Goal: Information Seeking & Learning: Learn about a topic

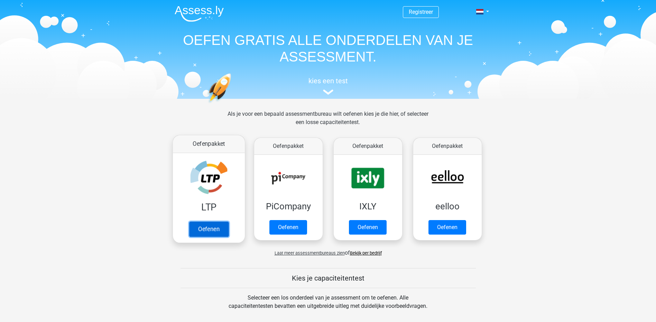
click at [208, 230] on link "Oefenen" at bounding box center [208, 229] width 39 height 15
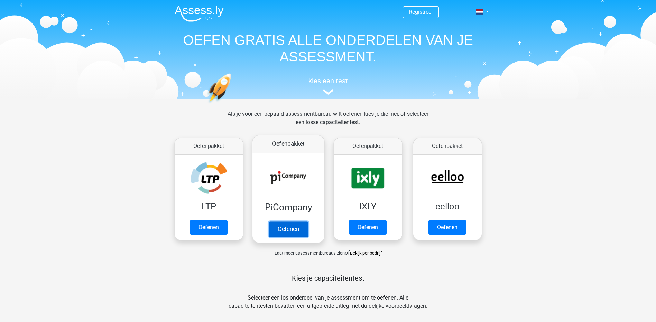
click at [281, 228] on link "Oefenen" at bounding box center [287, 229] width 39 height 15
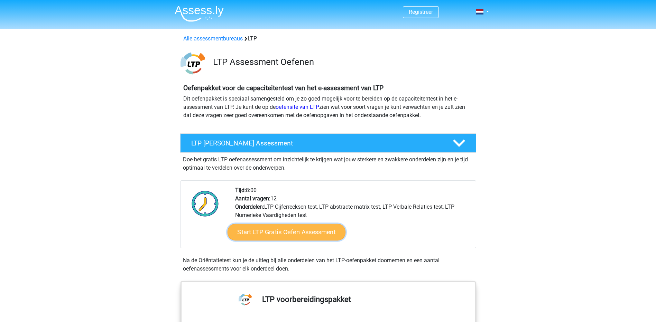
click at [291, 231] on link "Start LTP Gratis Oefen Assessment" at bounding box center [286, 232] width 118 height 17
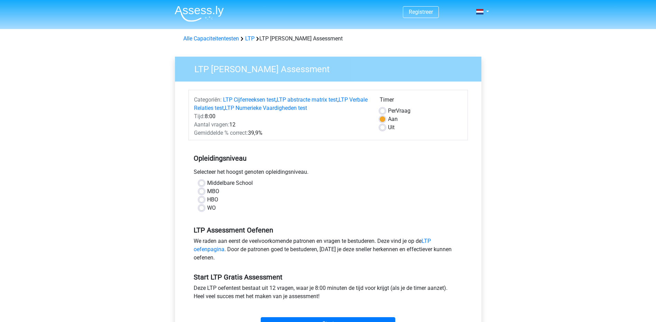
click at [208, 198] on label "HBO" at bounding box center [212, 200] width 11 height 8
click at [204, 198] on input "HBO" at bounding box center [202, 199] width 6 height 7
radio input "true"
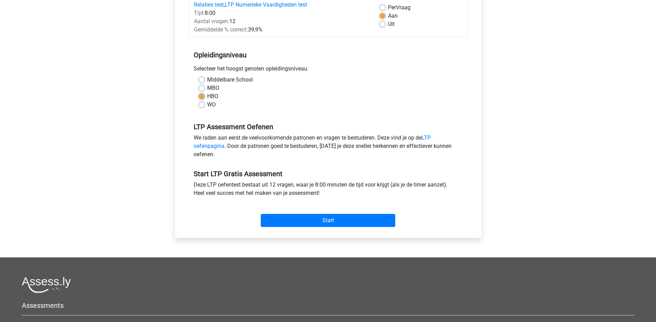
scroll to position [104, 0]
click at [285, 217] on input "Start" at bounding box center [328, 220] width 134 height 13
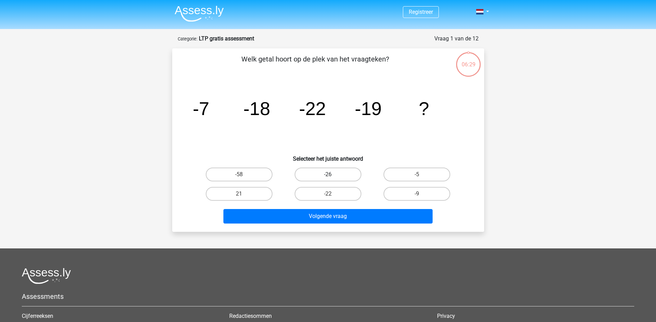
click at [327, 179] on label "-26" at bounding box center [328, 175] width 67 height 14
click at [328, 179] on input "-26" at bounding box center [330, 177] width 4 height 4
radio input "true"
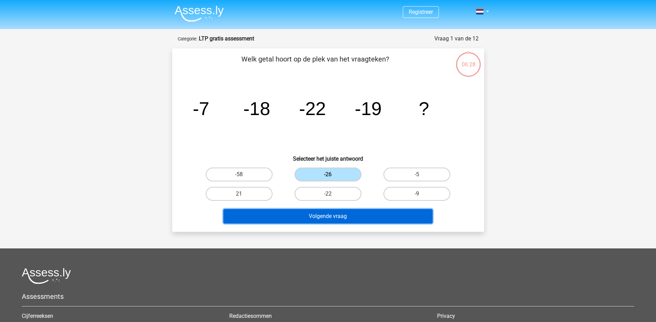
click at [328, 218] on button "Volgende vraag" at bounding box center [327, 216] width 209 height 15
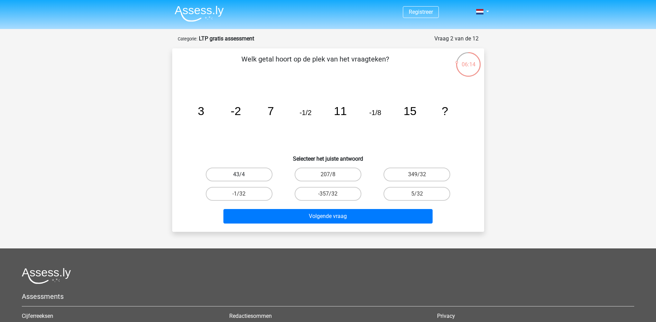
click at [247, 179] on label "43/4" at bounding box center [239, 175] width 67 height 14
click at [243, 179] on input "43/4" at bounding box center [241, 177] width 4 height 4
radio input "true"
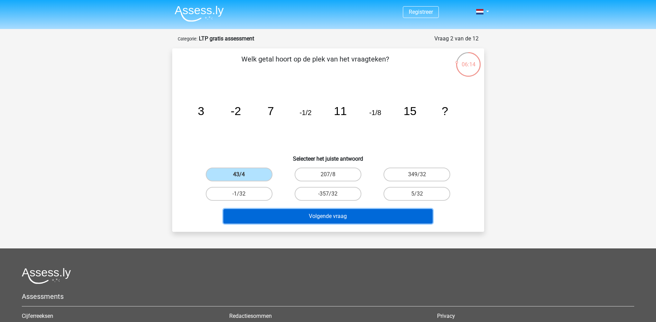
click at [298, 215] on button "Volgende vraag" at bounding box center [327, 216] width 209 height 15
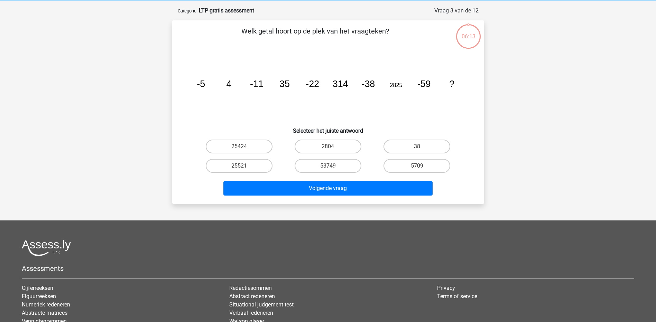
scroll to position [35, 0]
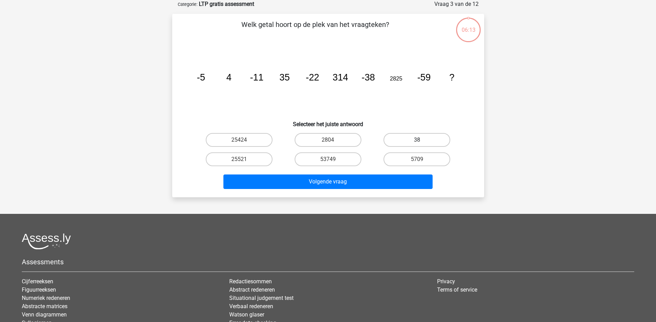
click at [394, 135] on label "38" at bounding box center [416, 140] width 67 height 14
click at [417, 140] on input "38" at bounding box center [419, 142] width 4 height 4
radio input "true"
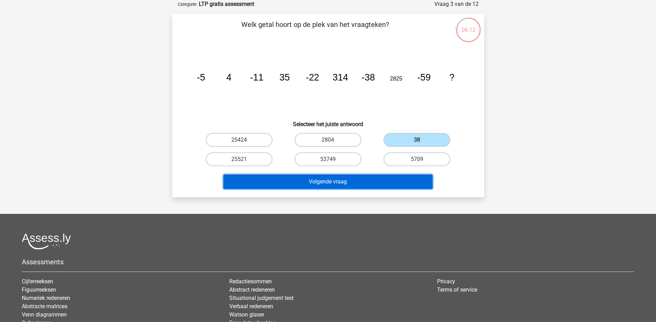
click at [351, 178] on button "Volgende vraag" at bounding box center [327, 182] width 209 height 15
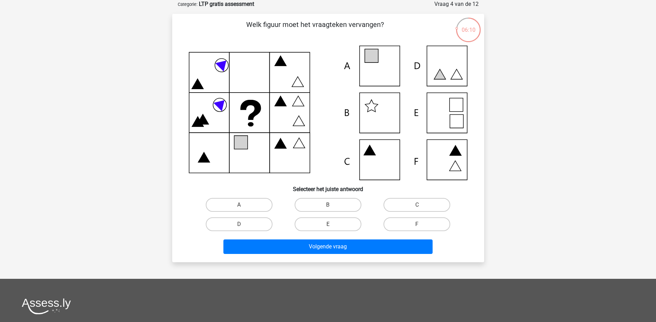
scroll to position [0, 0]
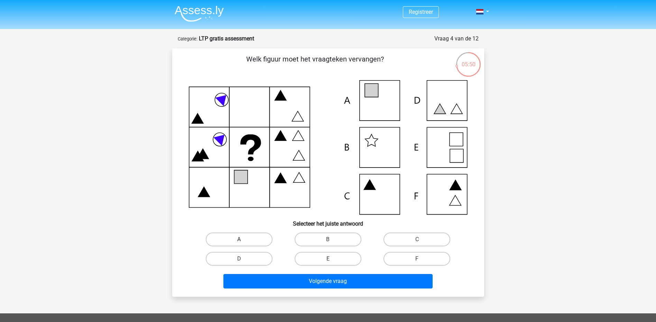
click at [245, 239] on label "A" at bounding box center [239, 240] width 67 height 14
click at [243, 240] on input "A" at bounding box center [241, 242] width 4 height 4
radio input "true"
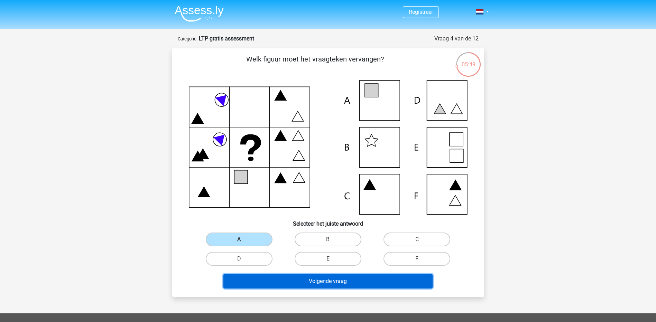
click at [300, 285] on button "Volgende vraag" at bounding box center [327, 281] width 209 height 15
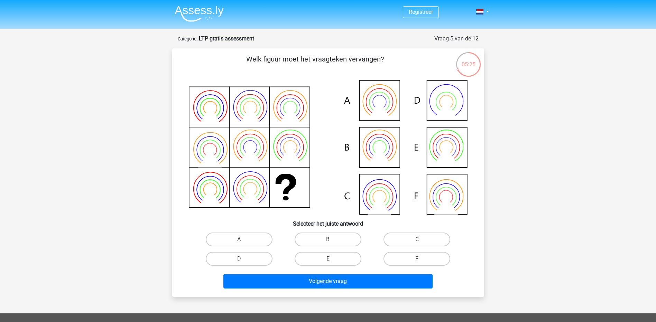
click at [329, 240] on input "B" at bounding box center [330, 242] width 4 height 4
radio input "true"
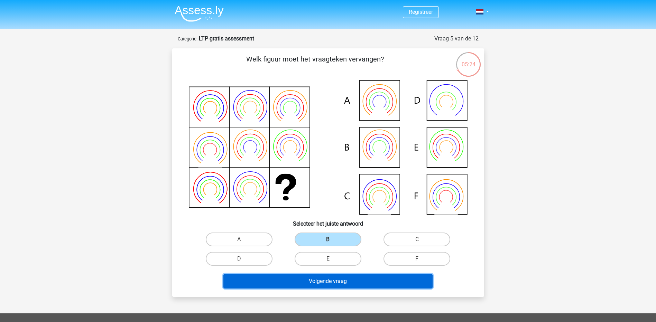
click at [338, 278] on button "Volgende vraag" at bounding box center [327, 281] width 209 height 15
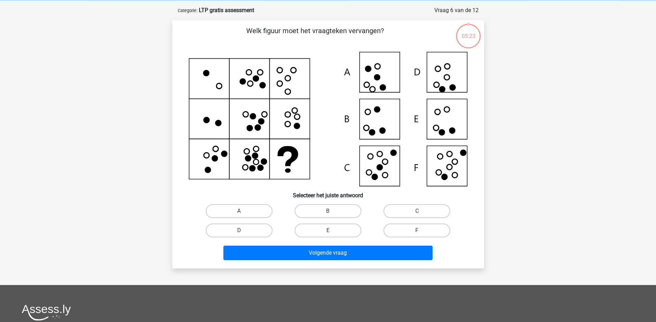
scroll to position [35, 0]
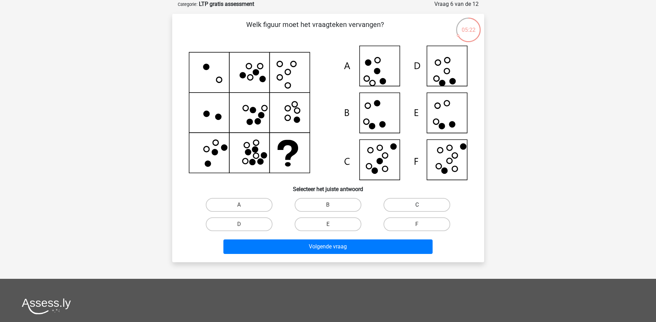
click at [410, 206] on label "C" at bounding box center [416, 205] width 67 height 14
click at [417, 206] on input "C" at bounding box center [419, 207] width 4 height 4
radio input "true"
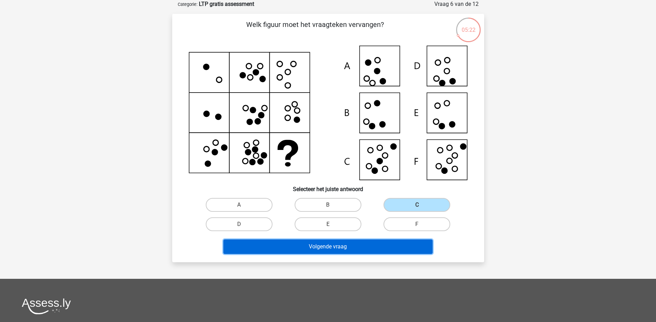
click at [385, 245] on button "Volgende vraag" at bounding box center [327, 247] width 209 height 15
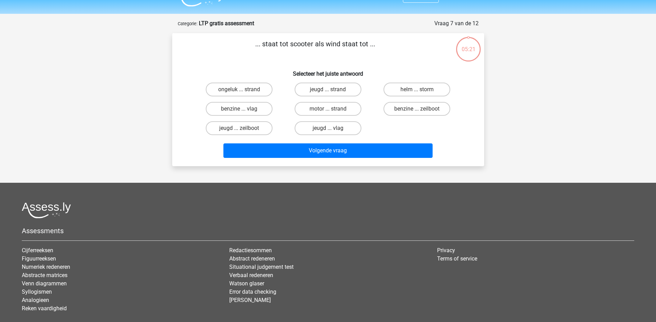
scroll to position [0, 0]
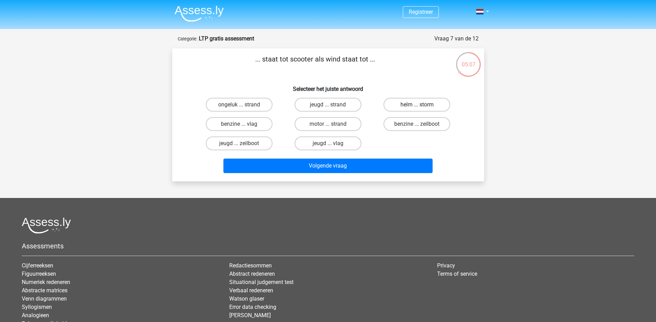
click at [427, 106] on label "helm ... storm" at bounding box center [416, 105] width 67 height 14
click at [421, 106] on input "helm ... storm" at bounding box center [419, 107] width 4 height 4
radio input "true"
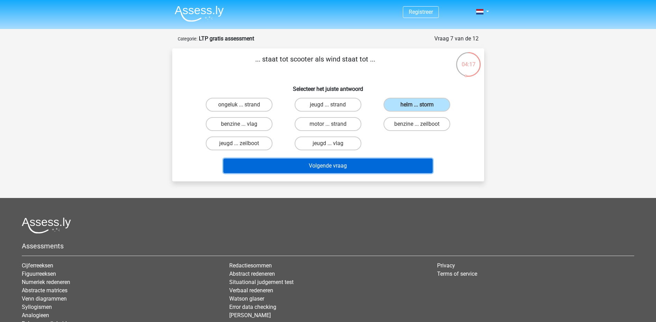
click at [356, 168] on button "Volgende vraag" at bounding box center [327, 166] width 209 height 15
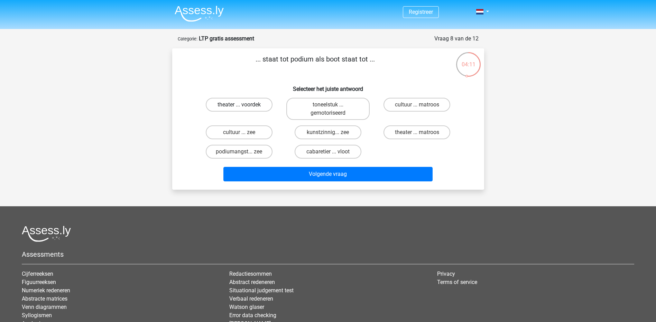
click at [258, 106] on label "theater ... voordek" at bounding box center [239, 105] width 67 height 14
click at [243, 106] on input "theater ... voordek" at bounding box center [241, 107] width 4 height 4
radio input "true"
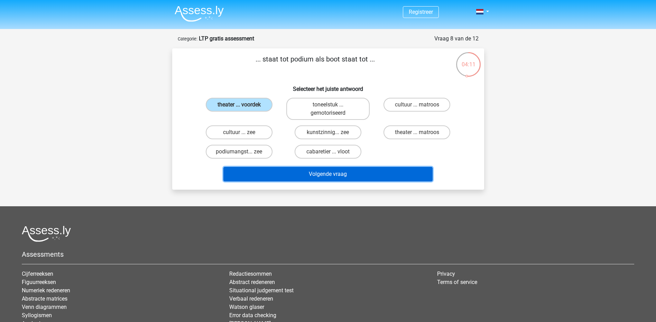
click at [314, 175] on button "Volgende vraag" at bounding box center [327, 174] width 209 height 15
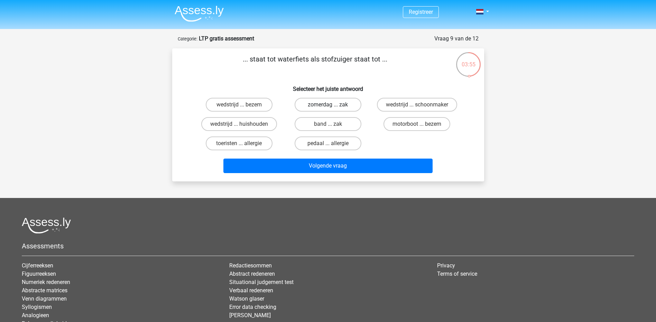
click at [339, 108] on label "zomerdag ... zak" at bounding box center [328, 105] width 67 height 14
click at [332, 108] on input "zomerdag ... zak" at bounding box center [330, 107] width 4 height 4
radio input "true"
click at [423, 126] on label "motorboot ... bezem" at bounding box center [416, 124] width 67 height 14
click at [421, 126] on input "motorboot ... bezem" at bounding box center [419, 126] width 4 height 4
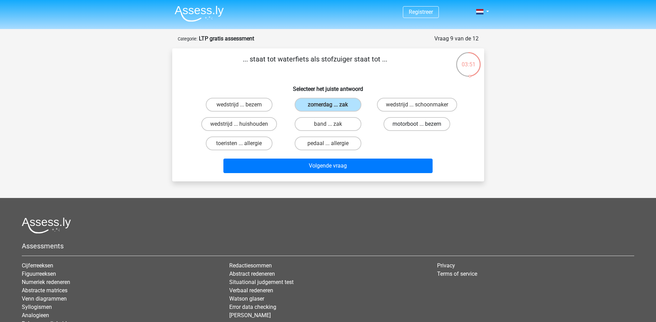
radio input "true"
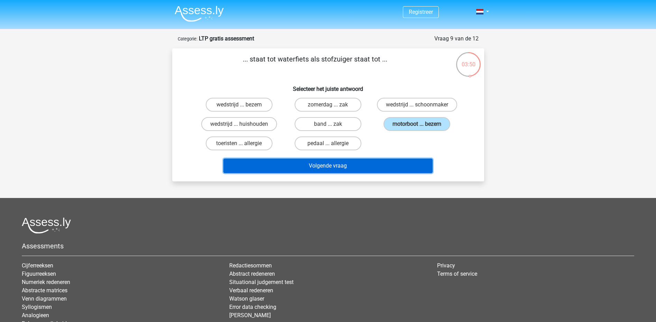
click at [388, 164] on button "Volgende vraag" at bounding box center [327, 166] width 209 height 15
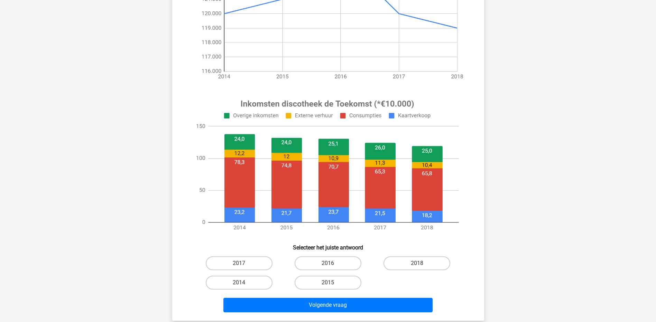
scroll to position [207, 0]
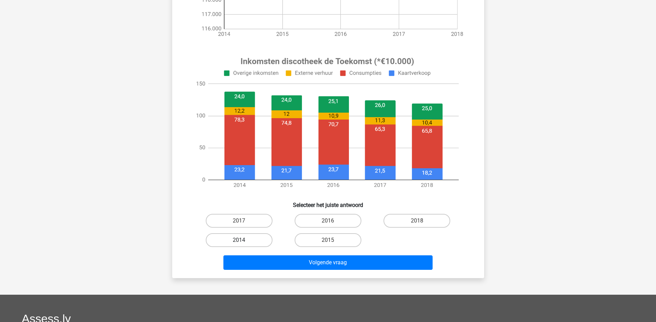
click at [265, 239] on label "2014" at bounding box center [239, 240] width 67 height 14
click at [243, 240] on input "2014" at bounding box center [241, 242] width 4 height 4
radio input "true"
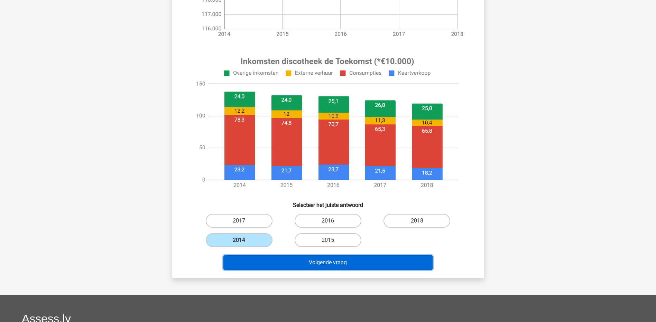
click at [306, 263] on button "Volgende vraag" at bounding box center [327, 262] width 209 height 15
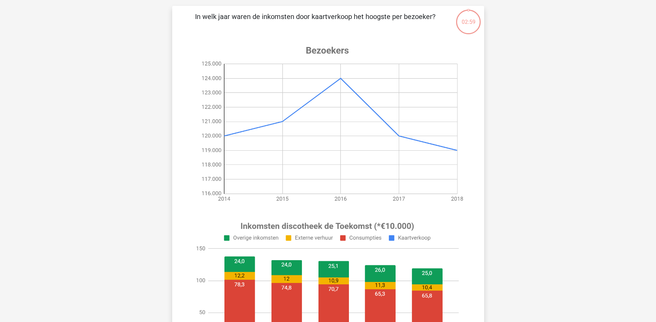
scroll to position [35, 0]
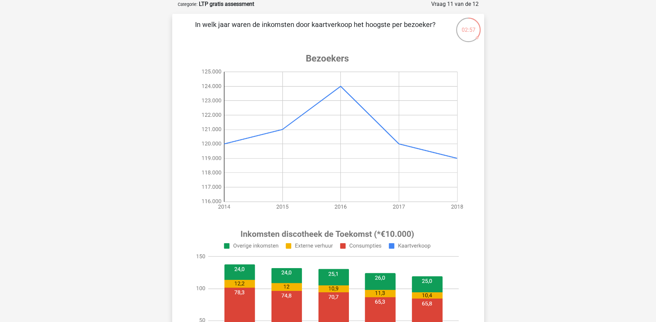
click at [339, 206] on image at bounding box center [327, 132] width 277 height 173
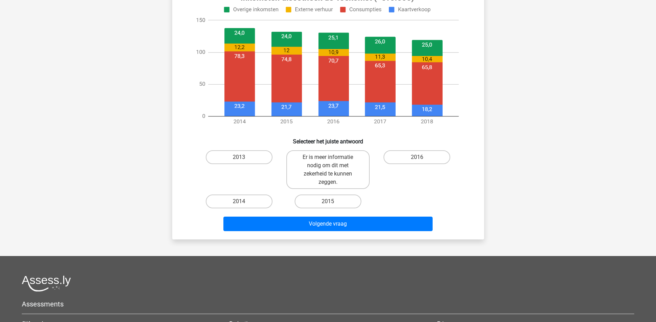
scroll to position [277, 0]
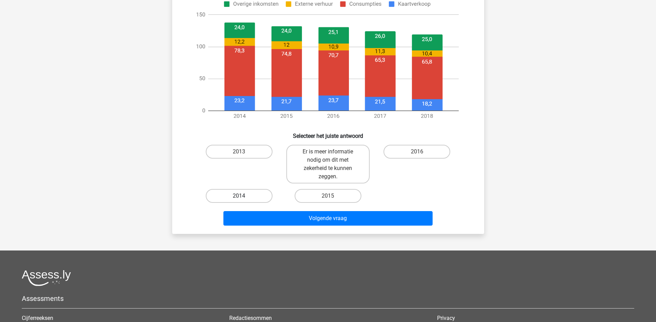
click at [247, 196] on label "2014" at bounding box center [239, 196] width 67 height 14
click at [243, 196] on input "2014" at bounding box center [241, 198] width 4 height 4
radio input "true"
click at [325, 165] on label "Er is meer informatie nodig om dit met zekerheid te kunnen zeggen." at bounding box center [327, 164] width 83 height 39
click at [328, 156] on input "Er is meer informatie nodig om dit met zekerheid te kunnen zeggen." at bounding box center [330, 154] width 4 height 4
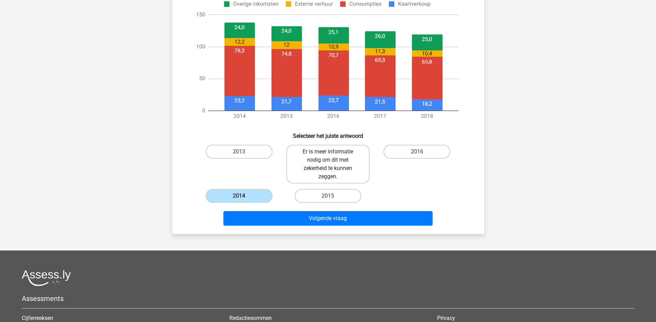
radio input "true"
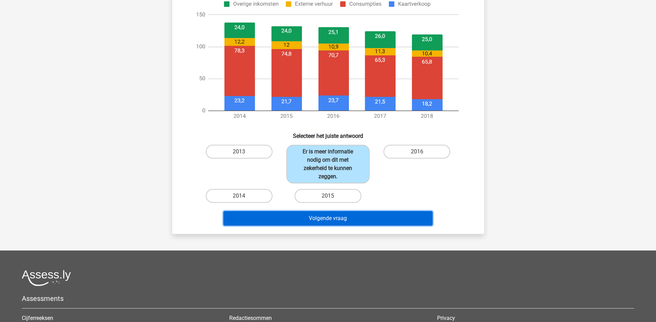
click at [336, 217] on button "Volgende vraag" at bounding box center [327, 218] width 209 height 15
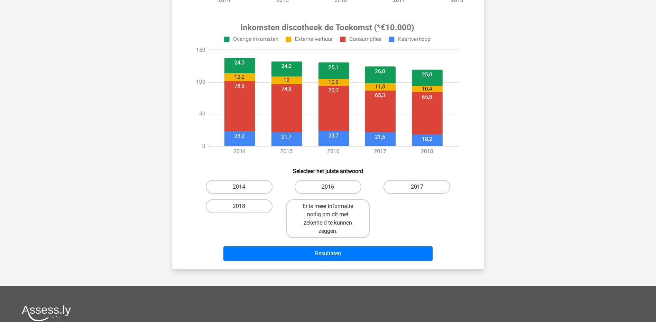
scroll to position [242, 0]
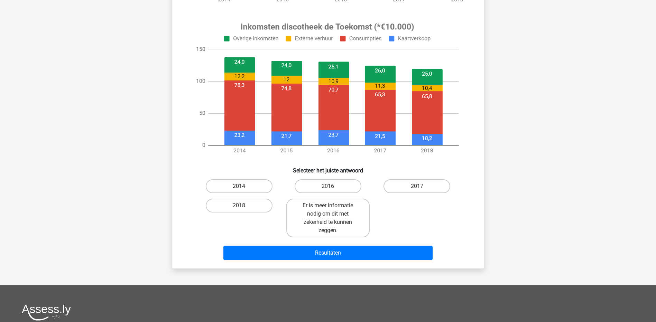
click at [255, 185] on label "2014" at bounding box center [239, 186] width 67 height 14
click at [243, 186] on input "2014" at bounding box center [241, 188] width 4 height 4
radio input "true"
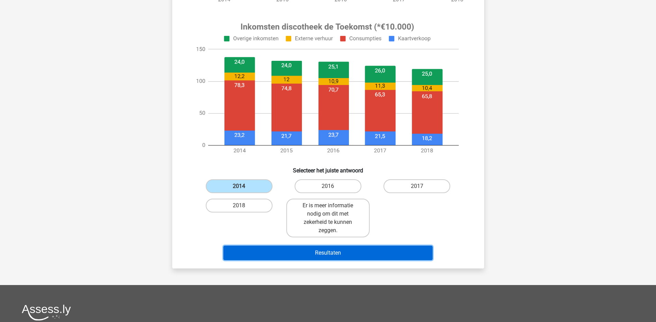
click at [297, 252] on button "Resultaten" at bounding box center [327, 253] width 209 height 15
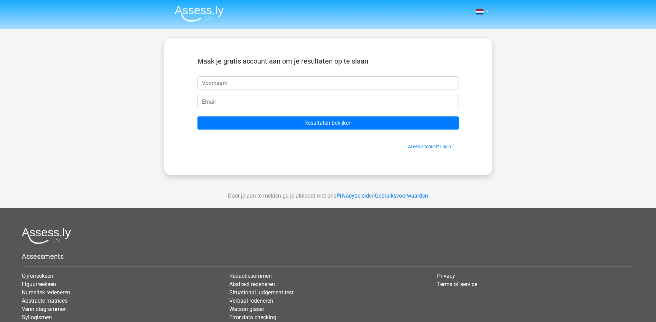
click at [252, 78] on input "text" at bounding box center [327, 82] width 261 height 13
type input "[PERSON_NAME]"
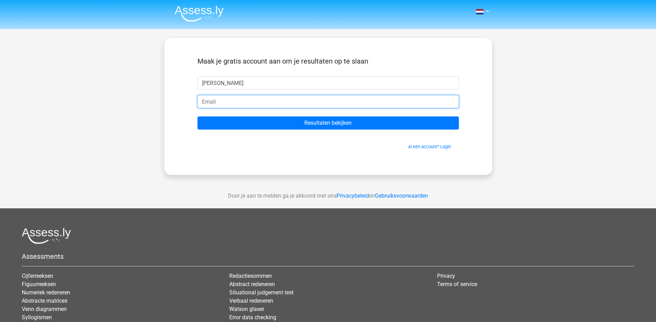
click at [251, 103] on input "email" at bounding box center [327, 101] width 261 height 13
type input "[EMAIL_ADDRESS][DOMAIN_NAME]"
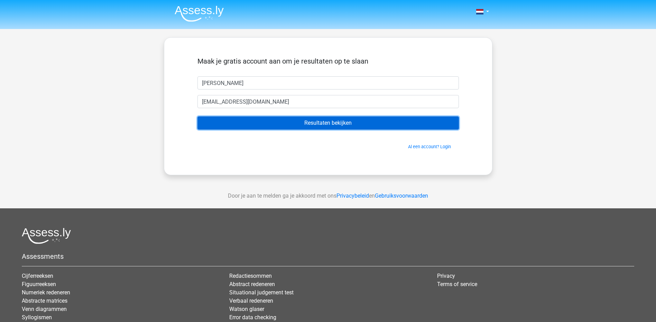
click at [300, 122] on input "Resultaten bekijken" at bounding box center [327, 122] width 261 height 13
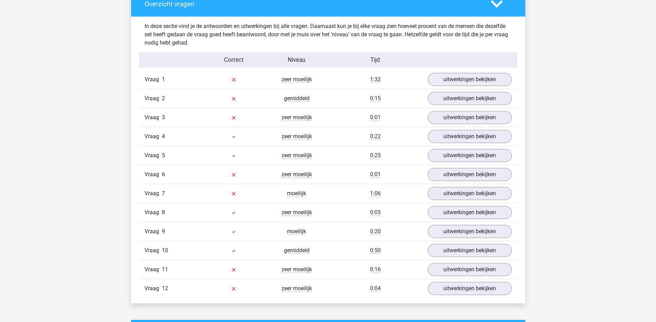
scroll to position [726, 0]
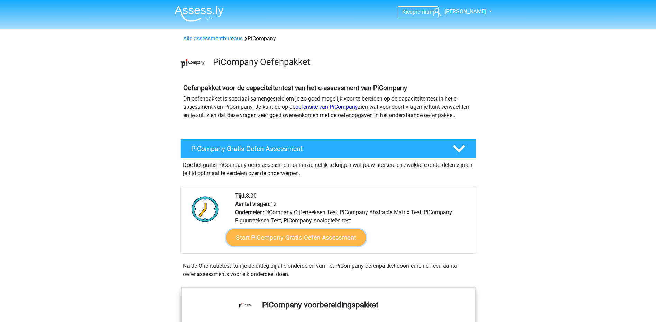
click at [286, 246] on link "Start PiCompany Gratis Oefen Assessment" at bounding box center [296, 238] width 140 height 17
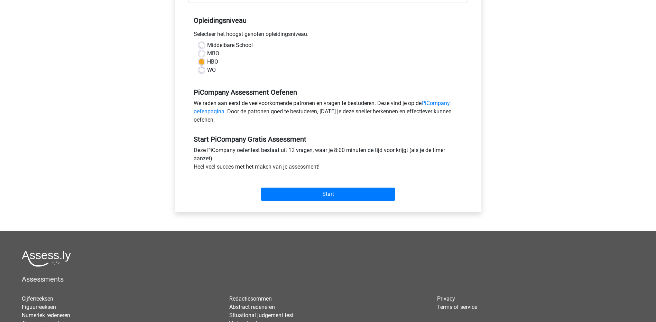
scroll to position [138, 0]
click at [303, 198] on input "Start" at bounding box center [328, 193] width 134 height 13
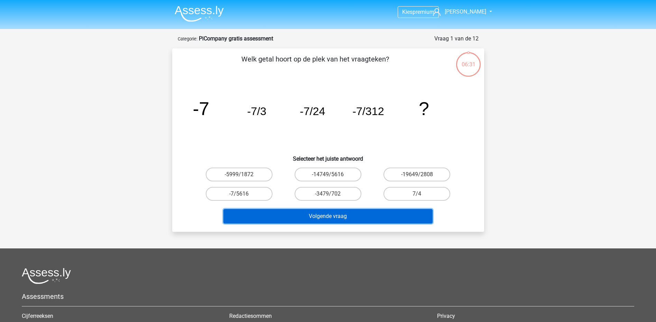
click at [406, 216] on button "Volgende vraag" at bounding box center [327, 216] width 209 height 15
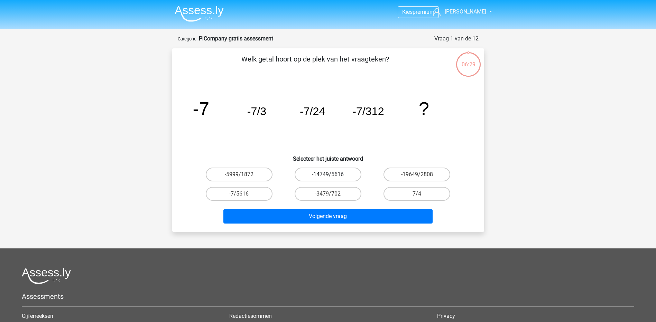
click at [308, 178] on label "-14749/5616" at bounding box center [328, 175] width 67 height 14
click at [328, 178] on input "-14749/5616" at bounding box center [330, 177] width 4 height 4
radio input "true"
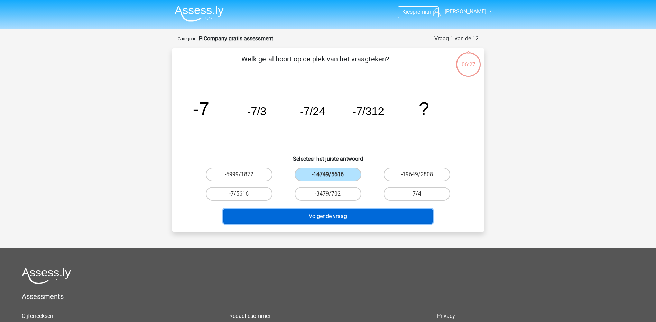
click at [358, 215] on button "Volgende vraag" at bounding box center [327, 216] width 209 height 15
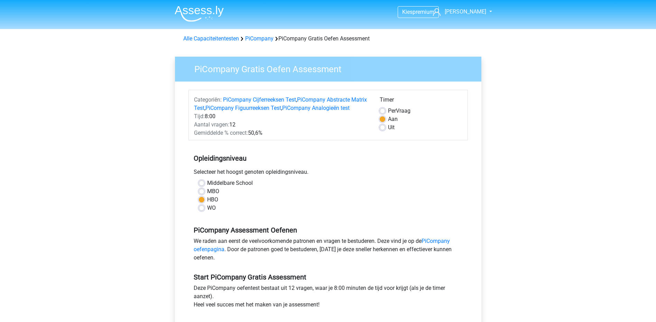
scroll to position [138, 0]
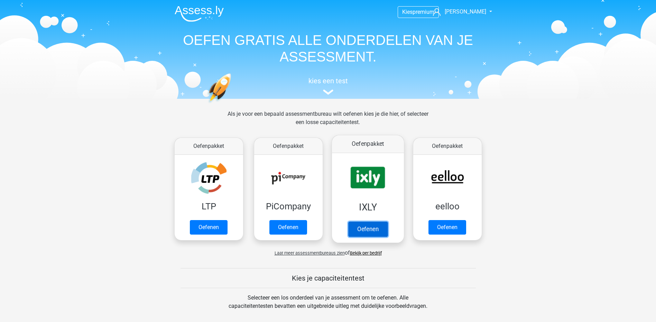
click at [372, 230] on link "Oefenen" at bounding box center [367, 229] width 39 height 15
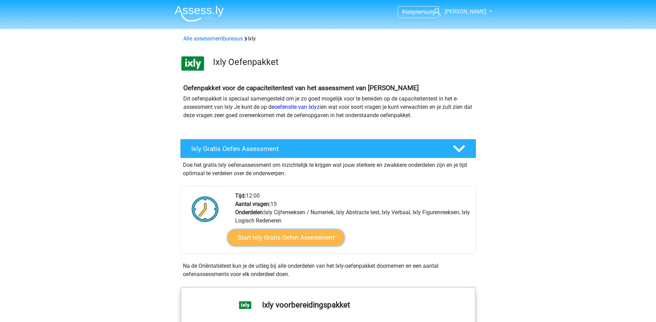
click at [313, 237] on link "Start Ixly Gratis Oefen Assessment" at bounding box center [285, 238] width 117 height 17
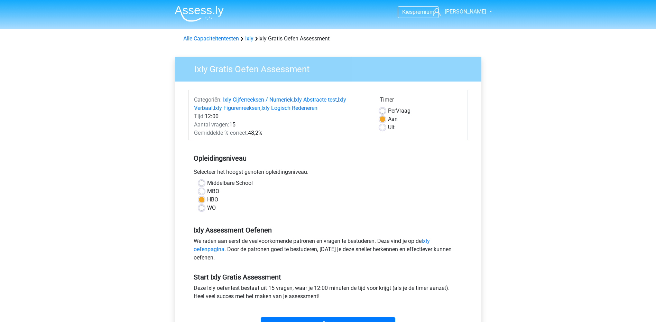
scroll to position [69, 0]
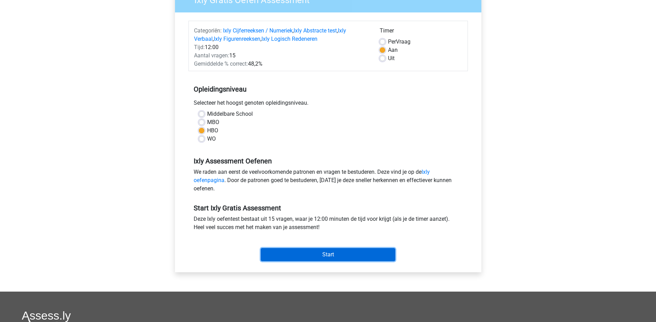
click at [300, 254] on input "Start" at bounding box center [328, 254] width 134 height 13
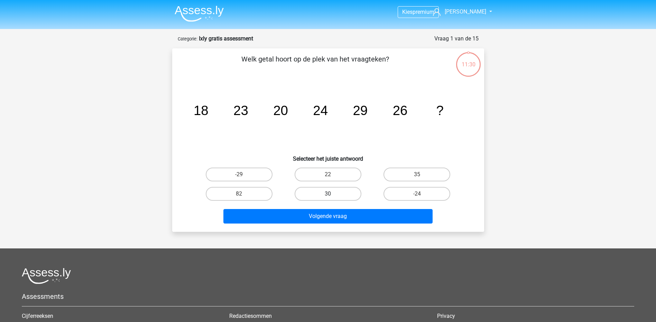
click at [339, 192] on label "30" at bounding box center [328, 194] width 67 height 14
click at [332, 194] on input "30" at bounding box center [330, 196] width 4 height 4
radio input "true"
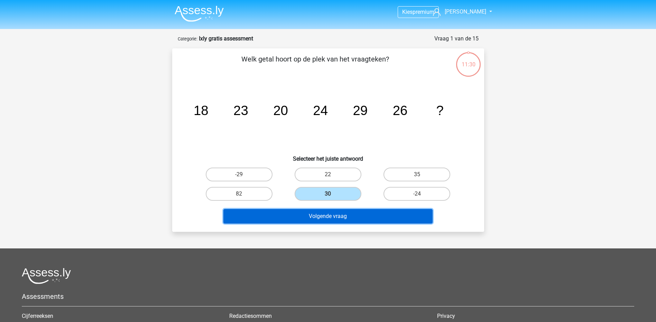
click at [339, 215] on button "Volgende vraag" at bounding box center [327, 216] width 209 height 15
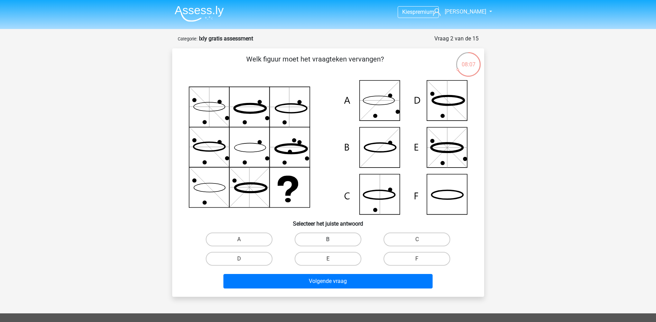
click at [323, 237] on label "B" at bounding box center [328, 240] width 67 height 14
click at [328, 240] on input "B" at bounding box center [330, 242] width 4 height 4
radio input "true"
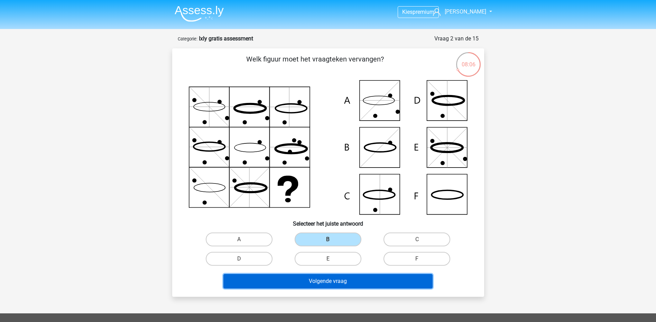
click at [327, 286] on button "Volgende vraag" at bounding box center [327, 281] width 209 height 15
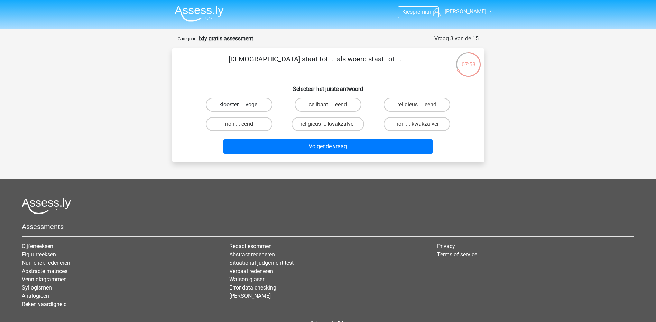
click at [246, 108] on label "klooster ... vogel" at bounding box center [239, 105] width 67 height 14
click at [243, 108] on input "klooster ... vogel" at bounding box center [241, 107] width 4 height 4
radio input "true"
click at [253, 121] on label "non ... eend" at bounding box center [239, 124] width 67 height 14
click at [243, 124] on input "non ... eend" at bounding box center [241, 126] width 4 height 4
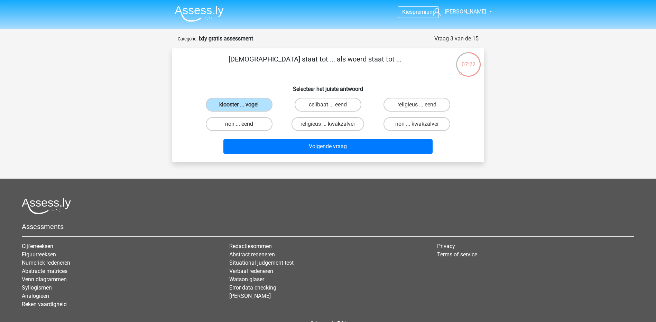
radio input "true"
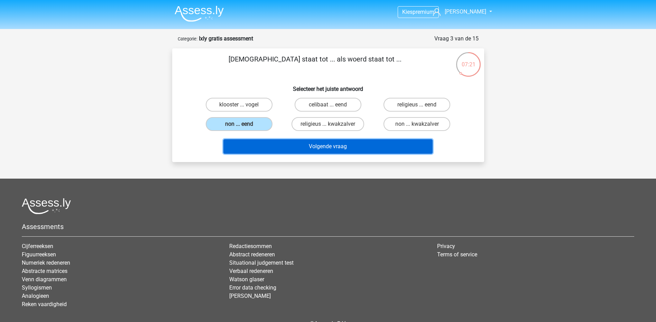
click at [334, 145] on button "Volgende vraag" at bounding box center [327, 146] width 209 height 15
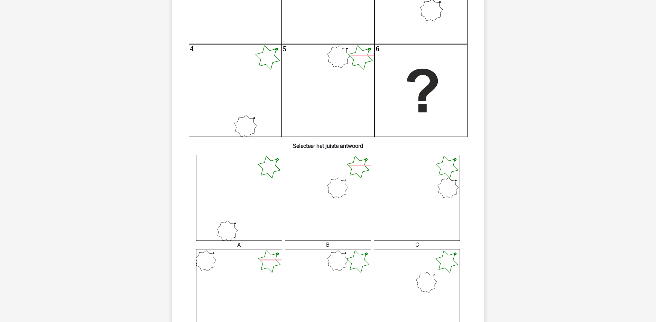
scroll to position [138, 0]
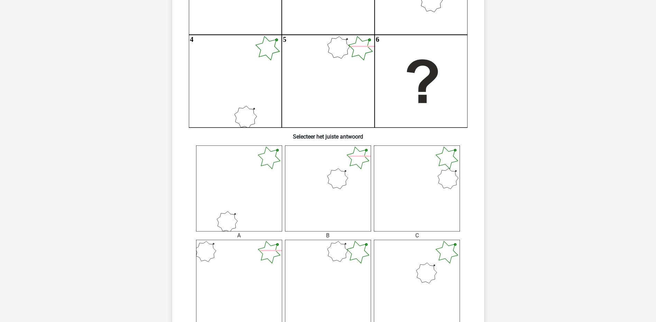
click at [415, 286] on icon at bounding box center [417, 283] width 86 height 86
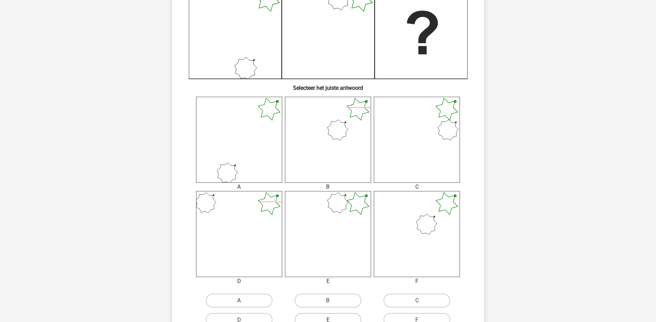
scroll to position [277, 0]
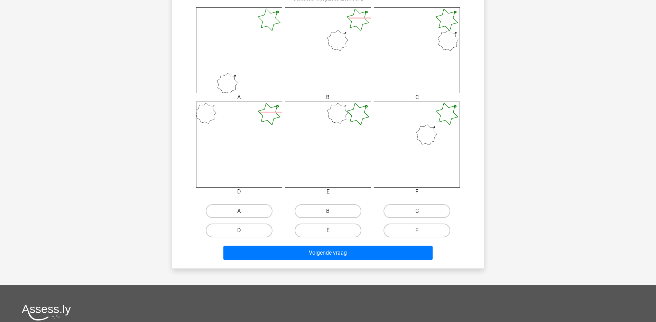
click at [392, 227] on label "F" at bounding box center [416, 231] width 67 height 14
click at [417, 231] on input "F" at bounding box center [419, 233] width 4 height 4
radio input "true"
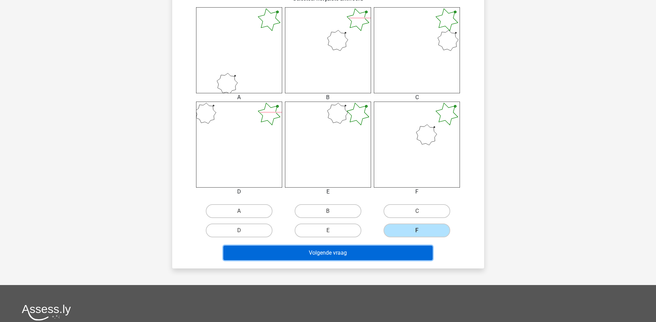
click at [372, 250] on button "Volgende vraag" at bounding box center [327, 253] width 209 height 15
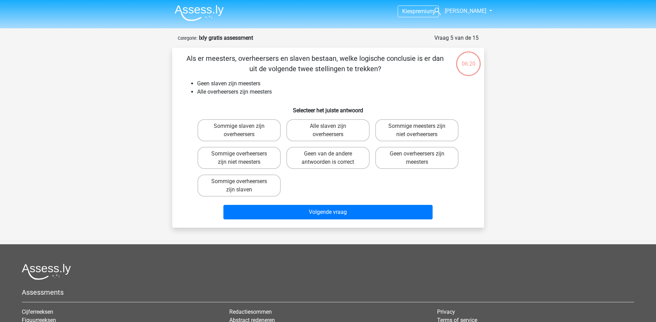
scroll to position [0, 0]
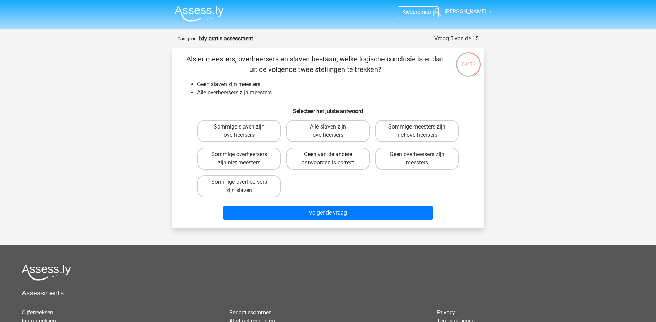
click at [352, 164] on label "Geen van de andere antwoorden is correct" at bounding box center [327, 159] width 83 height 22
click at [332, 159] on input "Geen van de andere antwoorden is correct" at bounding box center [330, 157] width 4 height 4
radio input "true"
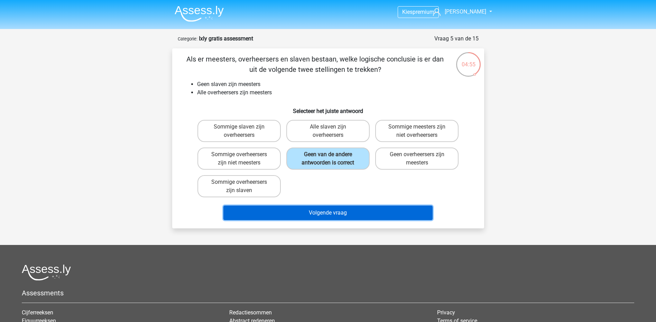
click at [353, 215] on button "Volgende vraag" at bounding box center [327, 213] width 209 height 15
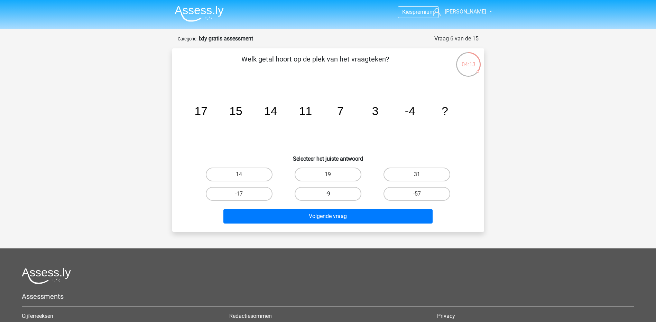
click at [345, 197] on label "-9" at bounding box center [328, 194] width 67 height 14
click at [332, 197] on input "-9" at bounding box center [330, 196] width 4 height 4
radio input "true"
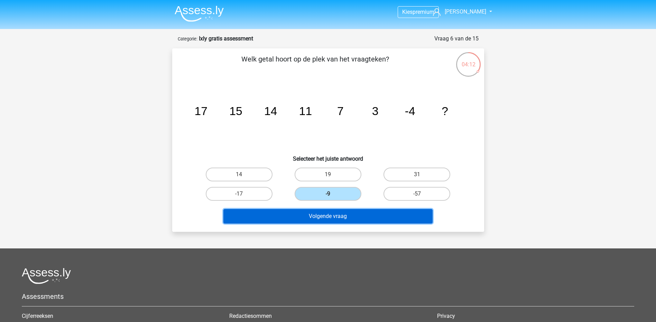
click at [346, 219] on button "Volgende vraag" at bounding box center [327, 216] width 209 height 15
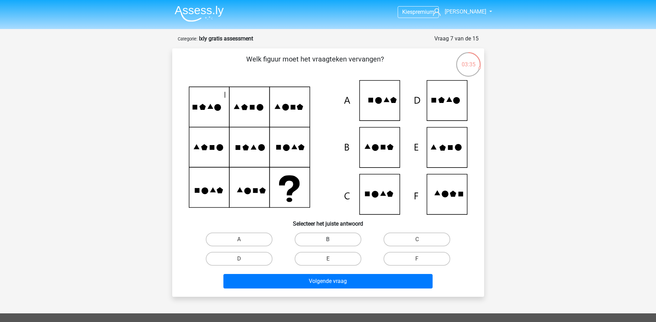
click at [340, 234] on label "B" at bounding box center [328, 240] width 67 height 14
click at [332, 240] on input "B" at bounding box center [330, 242] width 4 height 4
radio input "true"
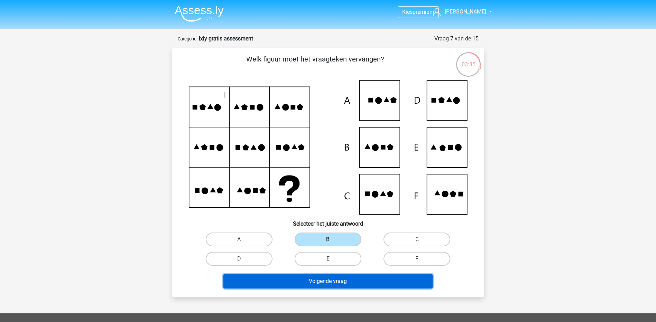
click at [344, 279] on button "Volgende vraag" at bounding box center [327, 281] width 209 height 15
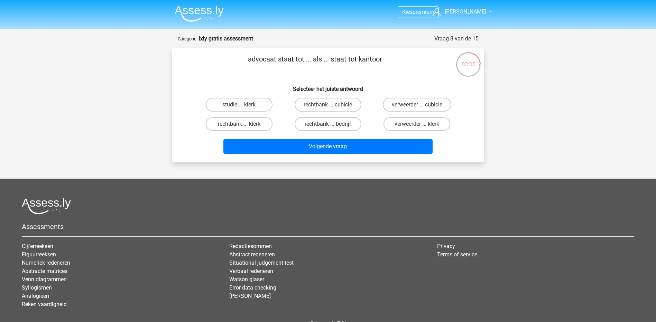
click at [326, 125] on label "rechtbank ... bedrijf" at bounding box center [328, 124] width 67 height 14
click at [328, 125] on input "rechtbank ... bedrijf" at bounding box center [330, 126] width 4 height 4
radio input "true"
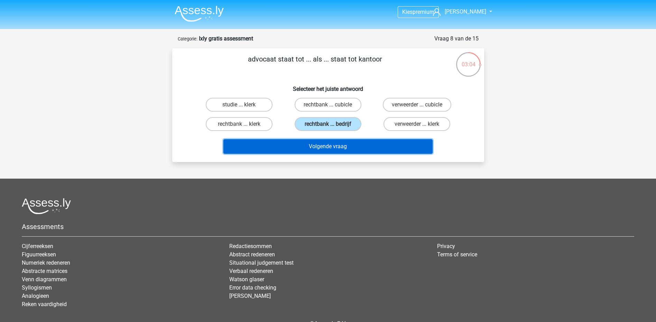
click at [330, 147] on button "Volgende vraag" at bounding box center [327, 146] width 209 height 15
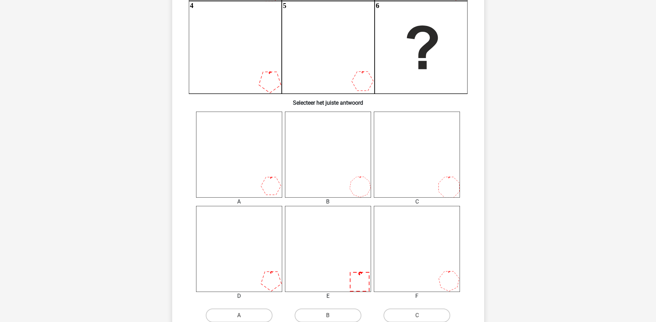
scroll to position [173, 0]
click at [315, 223] on icon at bounding box center [328, 248] width 86 height 86
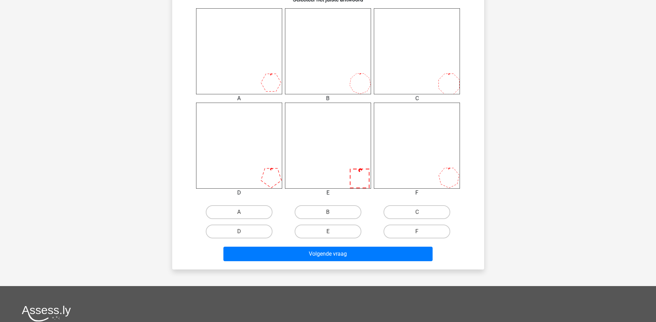
scroll to position [277, 0]
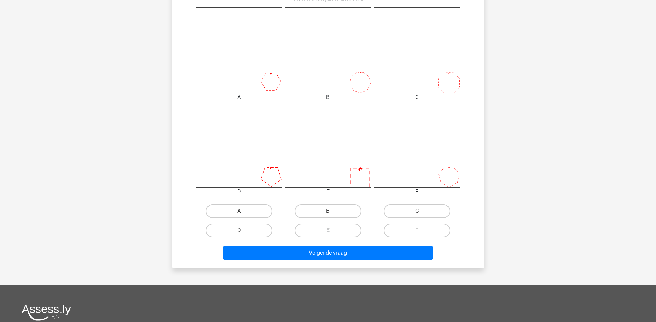
click at [338, 225] on label "E" at bounding box center [328, 231] width 67 height 14
click at [332, 231] on input "E" at bounding box center [330, 233] width 4 height 4
radio input "true"
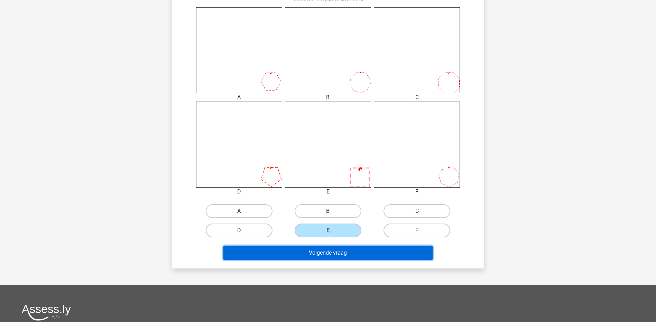
click at [337, 247] on button "Volgende vraag" at bounding box center [327, 253] width 209 height 15
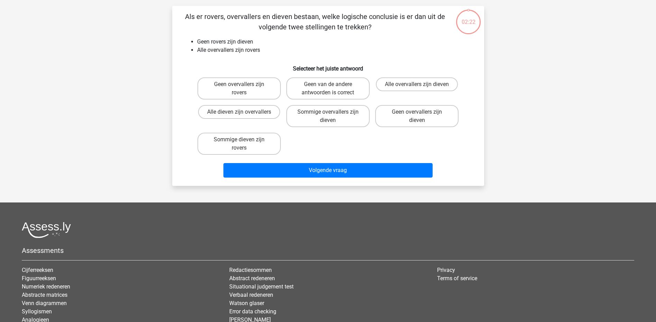
scroll to position [35, 0]
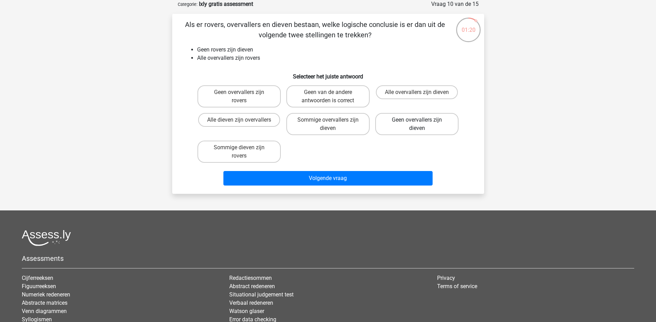
click at [424, 114] on label "Geen overvallers zijn dieven" at bounding box center [416, 124] width 83 height 22
click at [421, 120] on input "Geen overvallers zijn dieven" at bounding box center [419, 122] width 4 height 4
radio input "true"
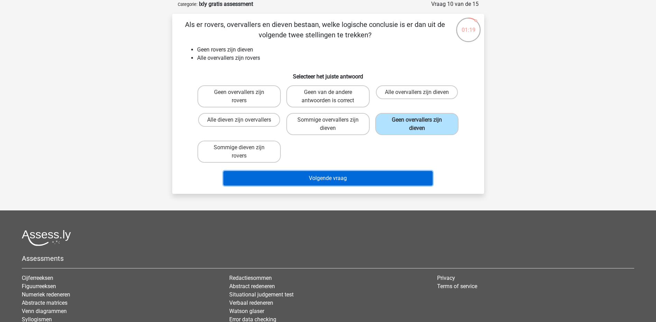
click at [355, 179] on button "Volgende vraag" at bounding box center [327, 178] width 209 height 15
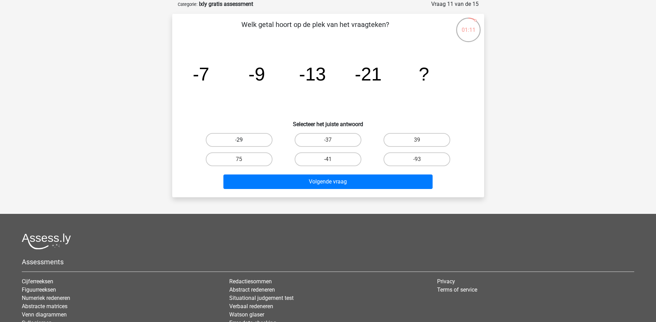
click at [249, 136] on label "-29" at bounding box center [239, 140] width 67 height 14
click at [243, 140] on input "-29" at bounding box center [241, 142] width 4 height 4
radio input "true"
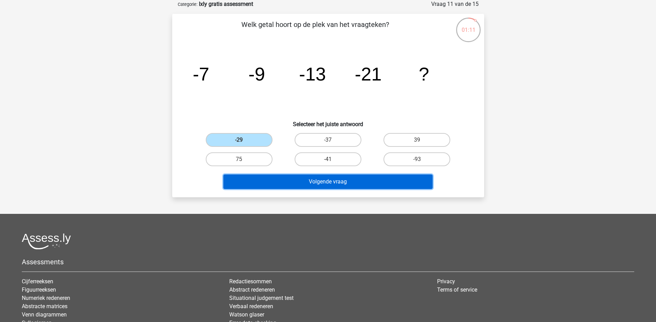
click at [327, 178] on button "Volgende vraag" at bounding box center [327, 182] width 209 height 15
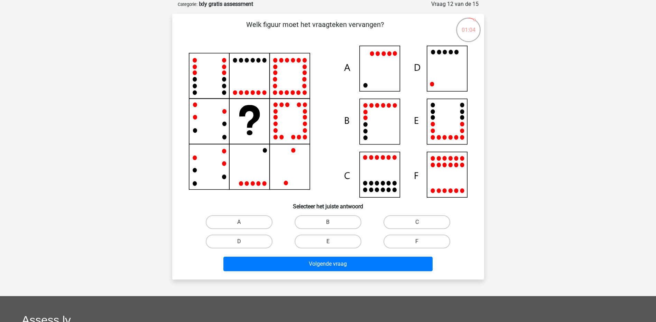
click at [447, 84] on icon at bounding box center [328, 122] width 279 height 152
click at [391, 224] on label "C" at bounding box center [416, 222] width 67 height 14
click at [417, 224] on input "C" at bounding box center [419, 224] width 4 height 4
radio input "true"
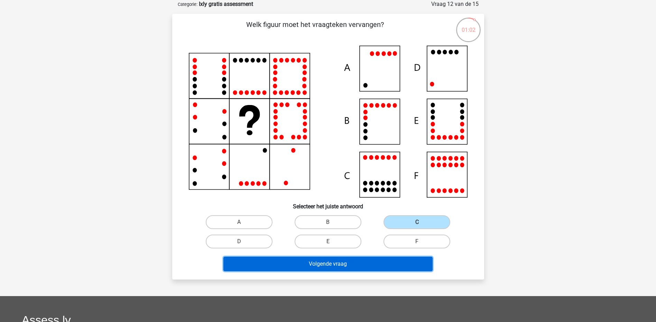
click at [368, 261] on button "Volgende vraag" at bounding box center [327, 264] width 209 height 15
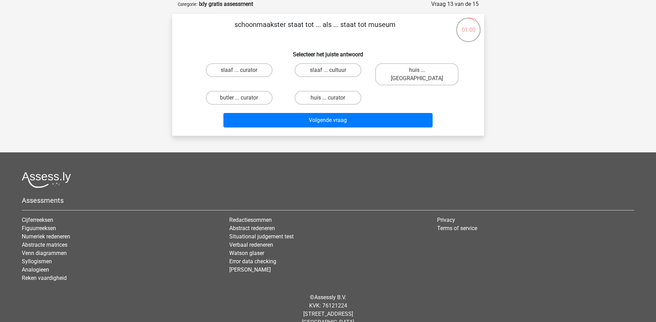
scroll to position [0, 0]
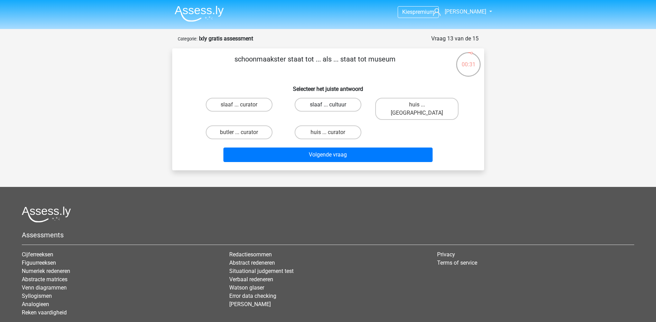
click at [310, 109] on label "slaaf ... cultuur" at bounding box center [328, 105] width 67 height 14
click at [328, 109] on input "slaaf ... cultuur" at bounding box center [330, 107] width 4 height 4
radio input "true"
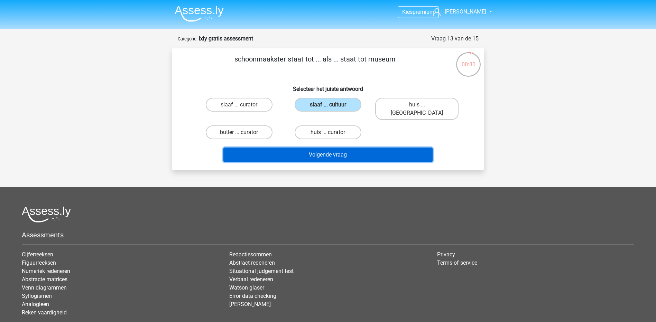
click at [323, 148] on button "Volgende vraag" at bounding box center [327, 155] width 209 height 15
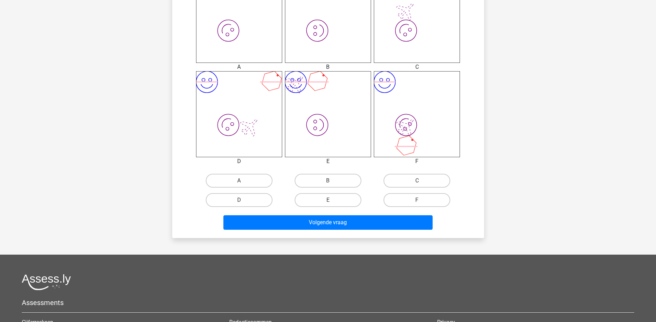
scroll to position [311, 0]
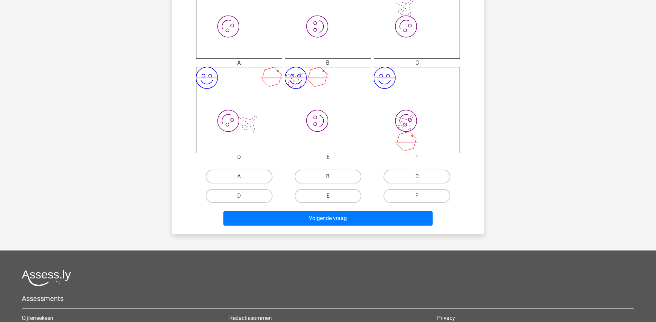
click at [416, 179] on label "C" at bounding box center [416, 177] width 67 height 14
click at [417, 179] on input "C" at bounding box center [419, 179] width 4 height 4
radio input "true"
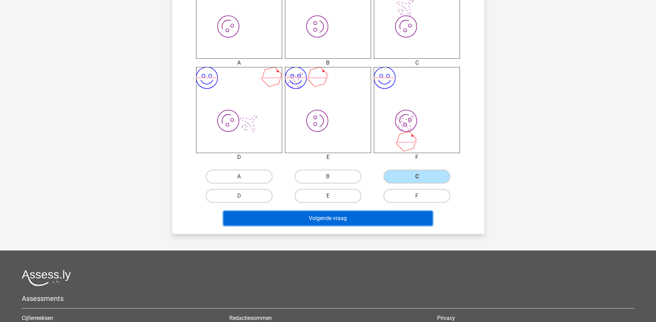
click at [366, 219] on button "Volgende vraag" at bounding box center [327, 218] width 209 height 15
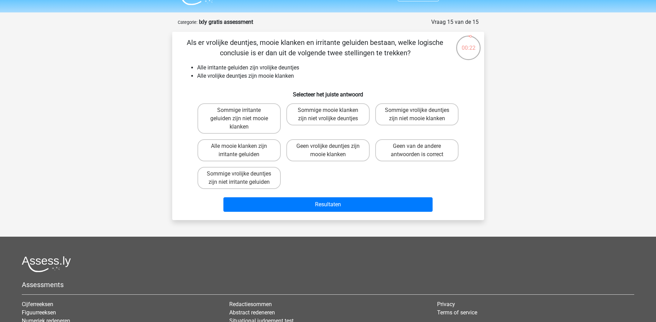
scroll to position [0, 0]
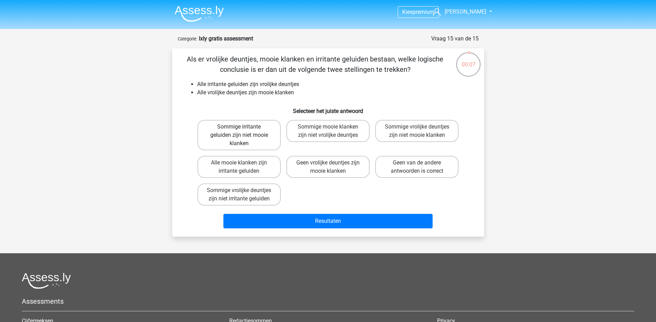
click at [261, 140] on label "Sommige irritante geluiden zijn niet mooie klanken" at bounding box center [238, 135] width 83 height 30
click at [243, 131] on input "Sommige irritante geluiden zijn niet mooie klanken" at bounding box center [241, 129] width 4 height 4
radio input "true"
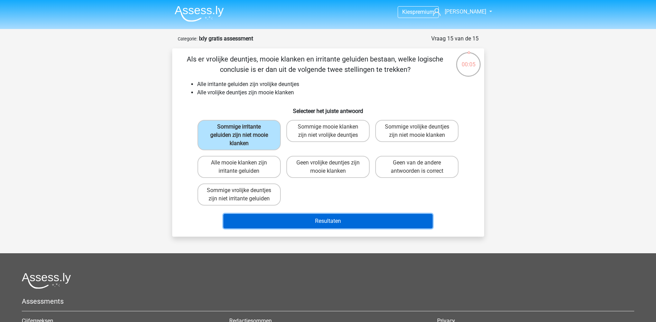
click at [323, 219] on button "Resultaten" at bounding box center [327, 221] width 209 height 15
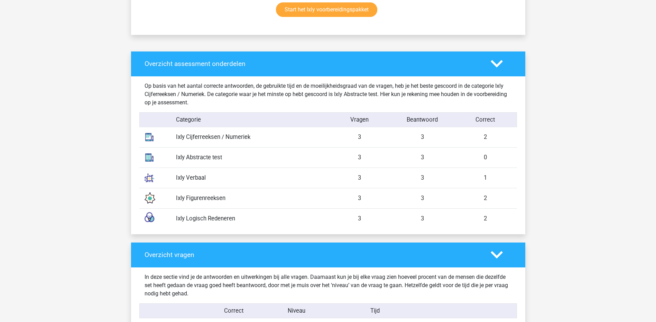
scroll to position [484, 0]
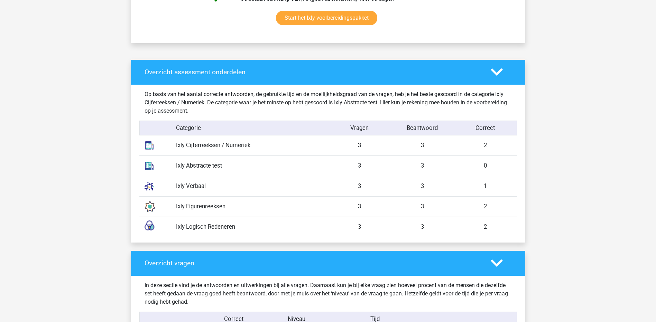
click at [189, 164] on div "Ixly Abstracte test" at bounding box center [249, 165] width 157 height 9
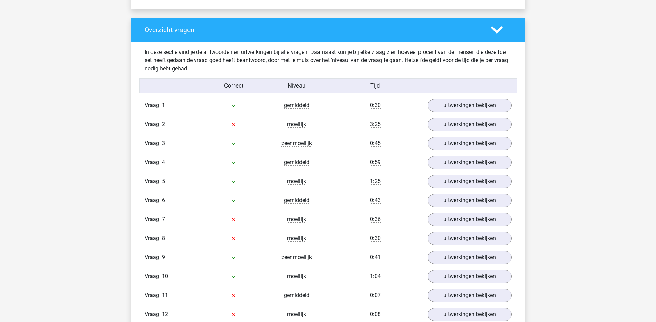
scroll to position [726, 0]
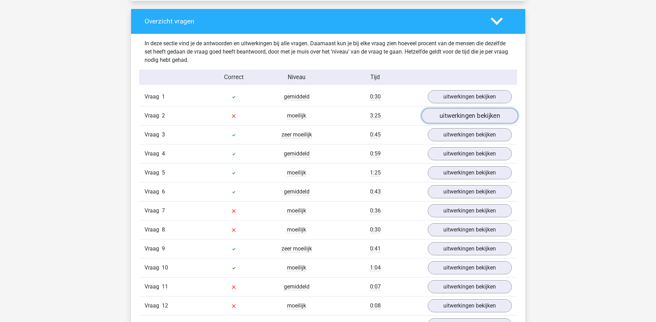
click at [458, 118] on link "uitwerkingen bekijken" at bounding box center [469, 115] width 96 height 15
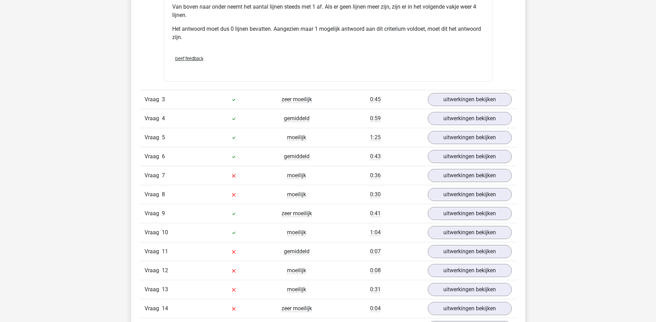
scroll to position [1106, 0]
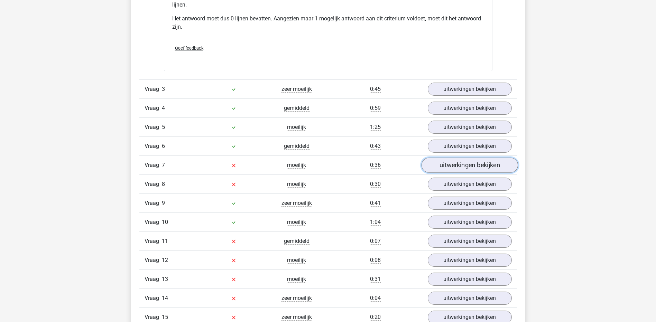
click at [456, 165] on link "uitwerkingen bekijken" at bounding box center [469, 165] width 96 height 15
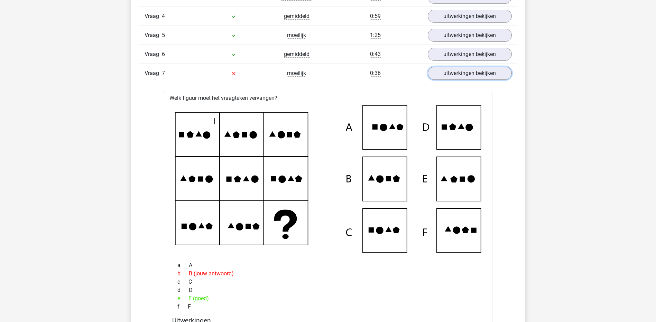
scroll to position [1141, 0]
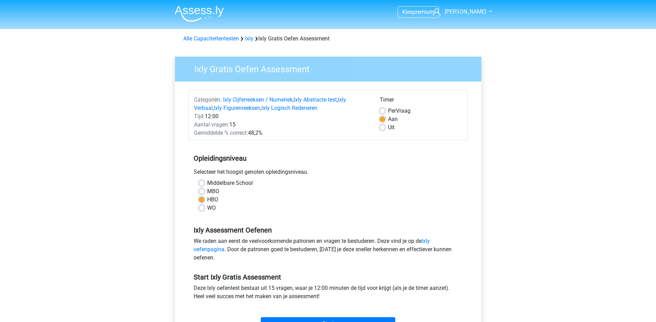
scroll to position [69, 0]
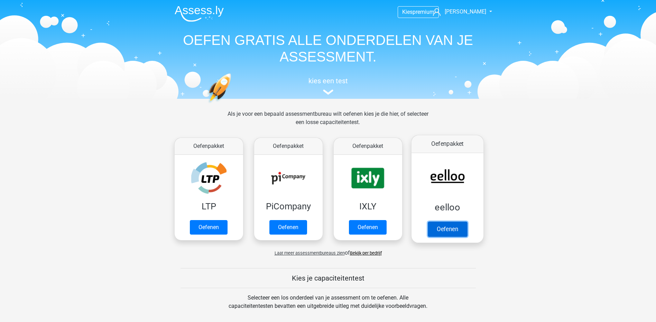
click at [461, 228] on link "Oefenen" at bounding box center [446, 229] width 39 height 15
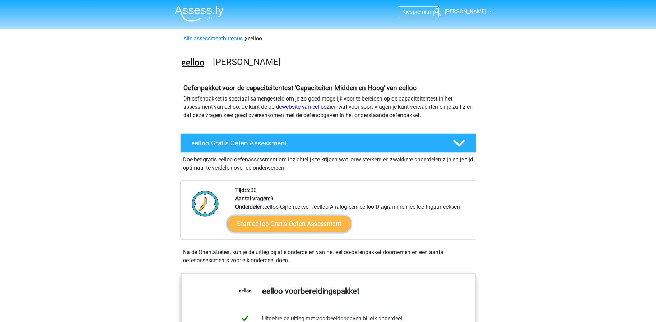
click at [333, 223] on link "Start eelloo Gratis Oefen Assessment" at bounding box center [289, 224] width 124 height 17
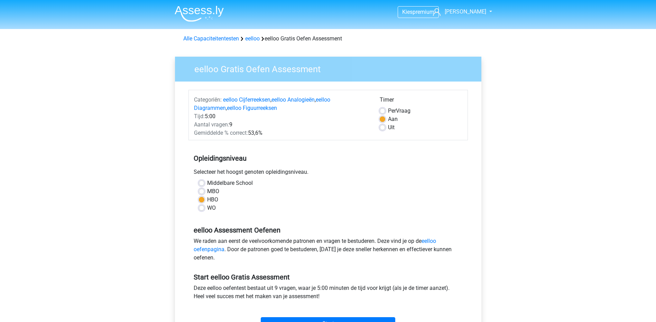
scroll to position [35, 0]
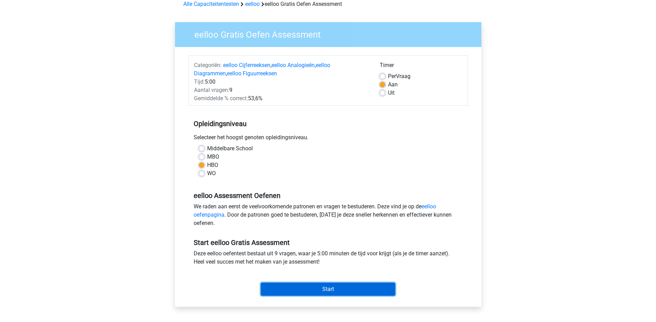
click at [316, 285] on input "Start" at bounding box center [328, 289] width 134 height 13
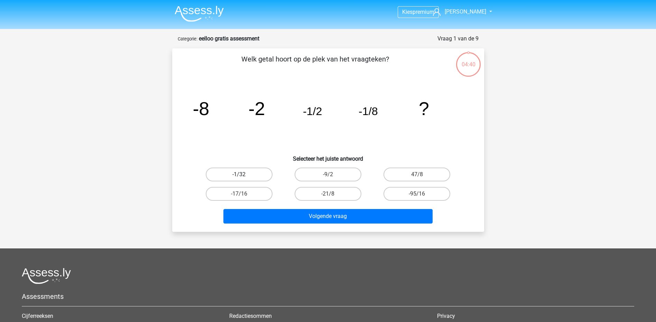
click at [250, 174] on label "-1/32" at bounding box center [239, 175] width 67 height 14
click at [243, 175] on input "-1/32" at bounding box center [241, 177] width 4 height 4
radio input "true"
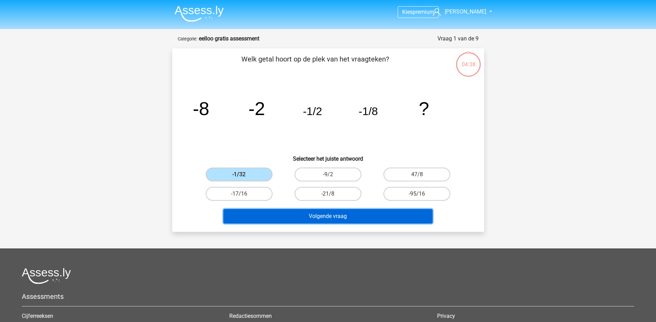
click at [337, 216] on button "Volgende vraag" at bounding box center [327, 216] width 209 height 15
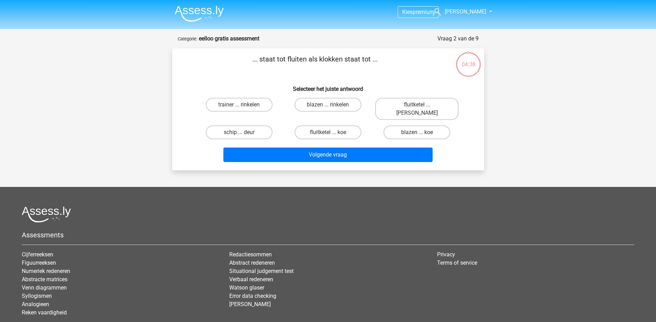
scroll to position [35, 0]
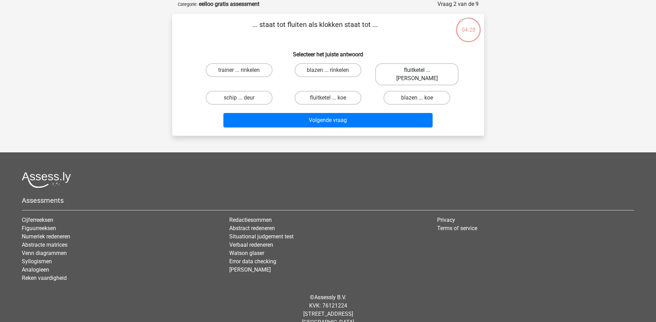
click at [418, 70] on label "fluitketel ... luiden" at bounding box center [416, 74] width 83 height 22
click at [418, 70] on input "fluitketel ... luiden" at bounding box center [419, 72] width 4 height 4
radio input "true"
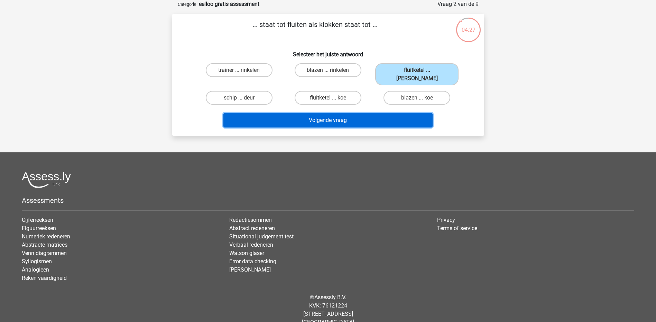
click at [388, 113] on button "Volgende vraag" at bounding box center [327, 120] width 209 height 15
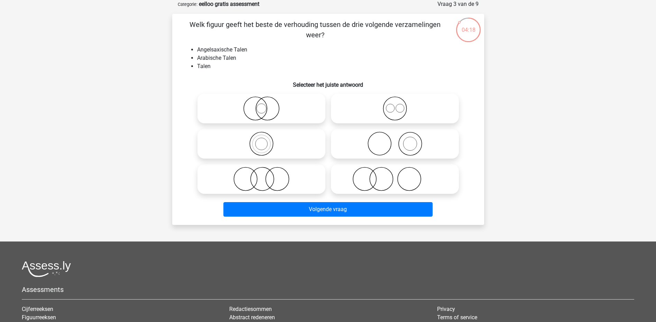
click at [399, 109] on icon at bounding box center [395, 108] width 122 height 24
click at [399, 105] on input "radio" at bounding box center [397, 103] width 4 height 4
radio input "true"
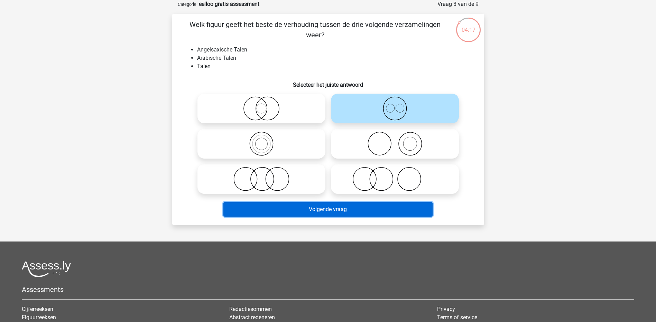
click at [340, 211] on button "Volgende vraag" at bounding box center [327, 209] width 209 height 15
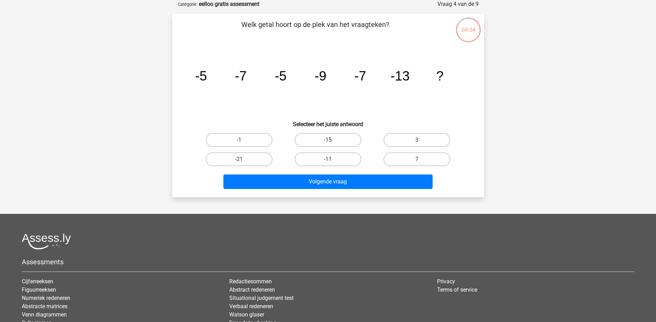
click at [319, 136] on label "-15" at bounding box center [328, 140] width 67 height 14
click at [328, 140] on input "-15" at bounding box center [330, 142] width 4 height 4
radio input "true"
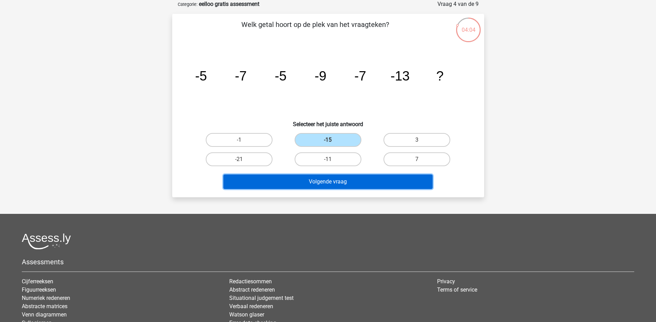
click at [327, 176] on button "Volgende vraag" at bounding box center [327, 182] width 209 height 15
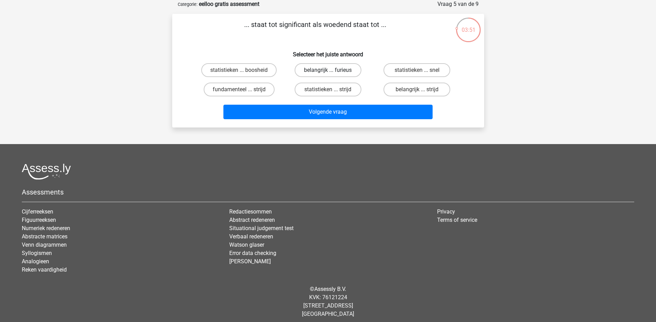
click at [307, 73] on label "belangrijk ... furieus" at bounding box center [328, 70] width 67 height 14
click at [328, 73] on input "belangrijk ... furieus" at bounding box center [330, 72] width 4 height 4
radio input "true"
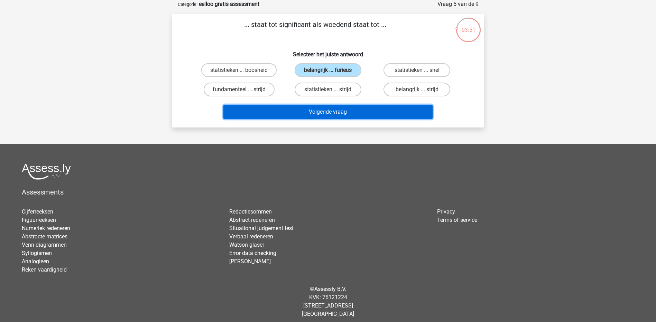
click at [311, 111] on button "Volgende vraag" at bounding box center [327, 112] width 209 height 15
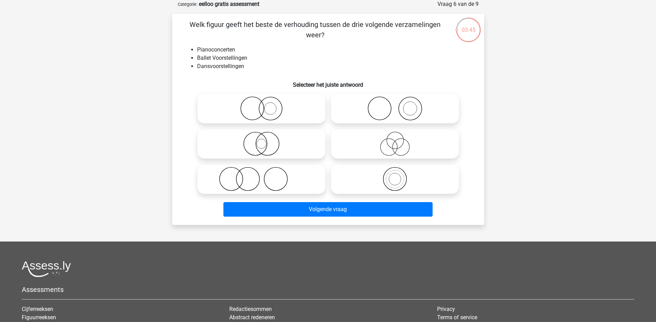
click at [399, 146] on icon at bounding box center [395, 144] width 122 height 24
click at [399, 140] on input "radio" at bounding box center [397, 138] width 4 height 4
radio input "true"
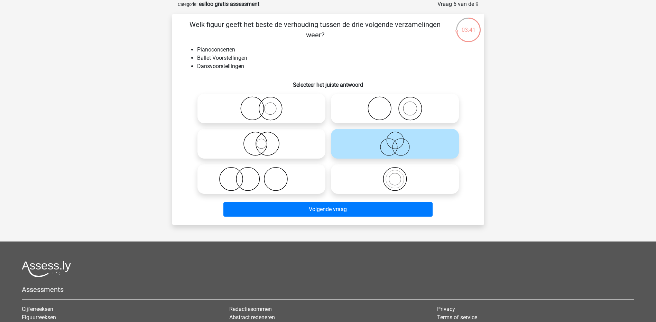
click at [280, 180] on icon at bounding box center [261, 179] width 122 height 24
click at [266, 176] on input "radio" at bounding box center [263, 173] width 4 height 4
radio input "true"
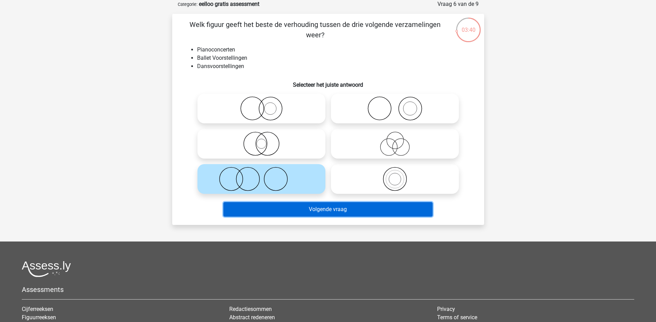
click at [308, 207] on button "Volgende vraag" at bounding box center [327, 209] width 209 height 15
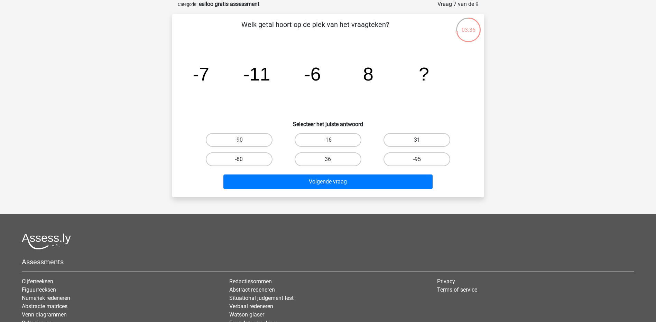
click at [414, 134] on label "31" at bounding box center [416, 140] width 67 height 14
click at [417, 140] on input "31" at bounding box center [419, 142] width 4 height 4
radio input "true"
click at [398, 139] on label "31" at bounding box center [416, 140] width 67 height 14
click at [417, 140] on input "31" at bounding box center [419, 142] width 4 height 4
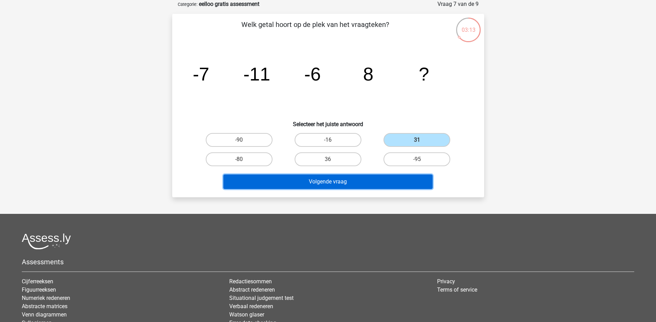
click at [371, 179] on button "Volgende vraag" at bounding box center [327, 182] width 209 height 15
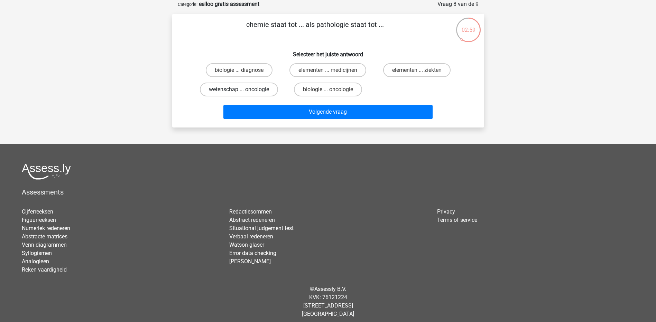
click at [270, 91] on label "wetenschap ... oncologie" at bounding box center [239, 90] width 78 height 14
click at [243, 91] on input "wetenschap ... oncologie" at bounding box center [241, 92] width 4 height 4
radio input "true"
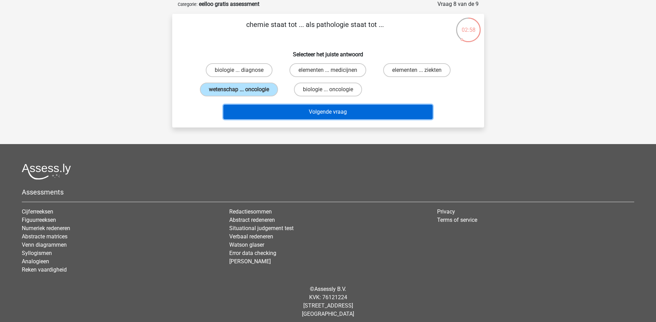
click at [282, 108] on button "Volgende vraag" at bounding box center [327, 112] width 209 height 15
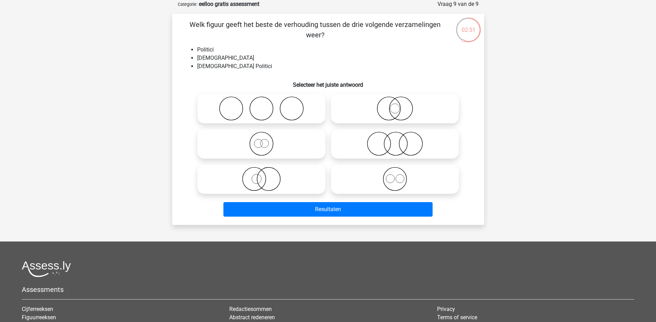
click at [414, 142] on icon at bounding box center [395, 144] width 122 height 24
click at [399, 140] on input "radio" at bounding box center [397, 138] width 4 height 4
radio input "true"
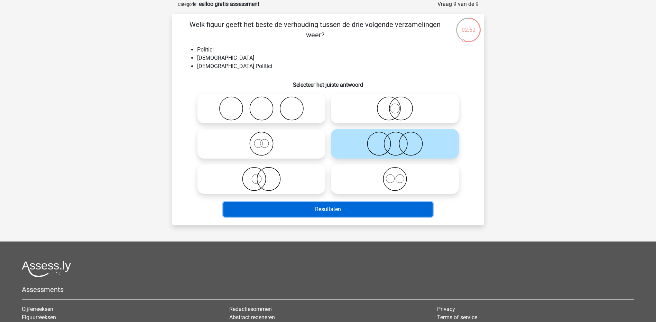
click at [366, 207] on button "Resultaten" at bounding box center [327, 209] width 209 height 15
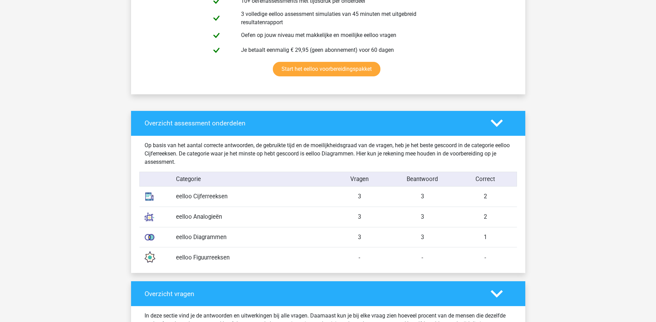
scroll to position [415, 0]
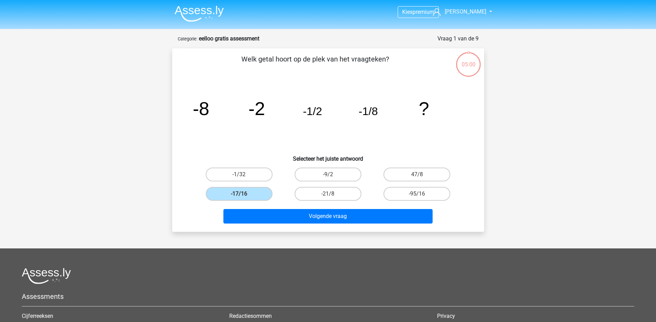
scroll to position [35, 0]
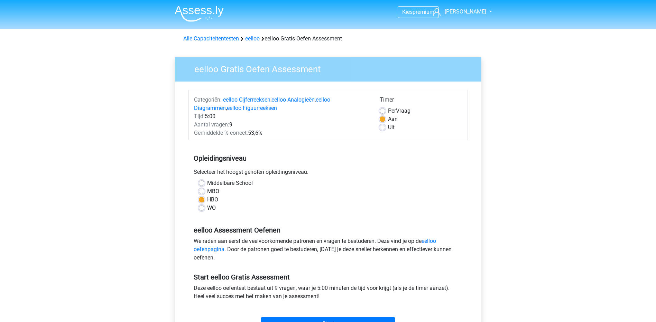
scroll to position [35, 0]
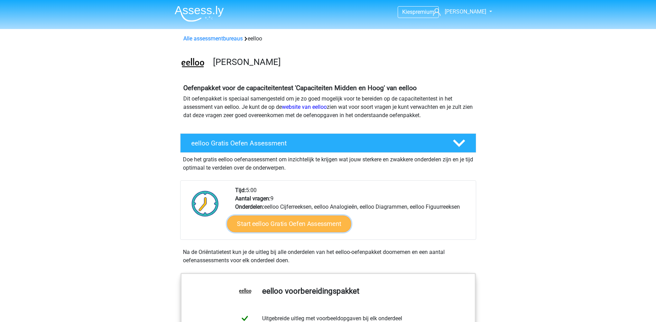
click at [263, 227] on link "Start eelloo Gratis Oefen Assessment" at bounding box center [289, 224] width 124 height 17
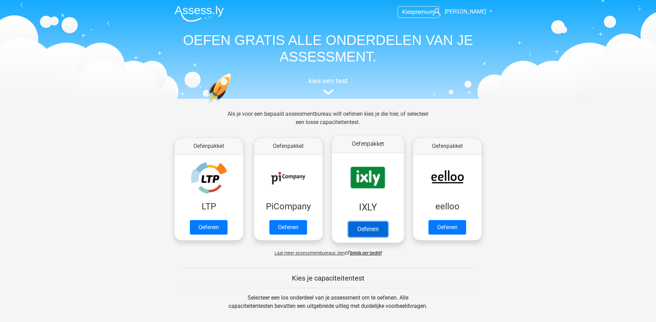
click at [367, 222] on link "Oefenen" at bounding box center [367, 229] width 39 height 15
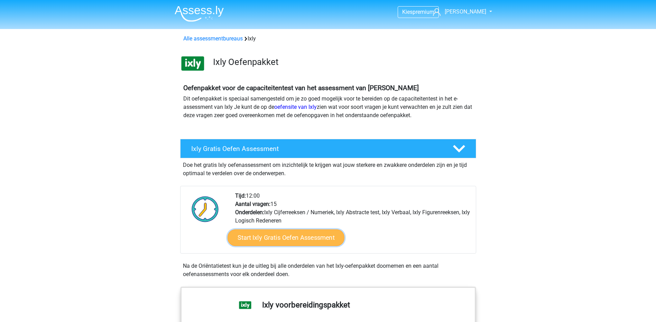
click at [328, 236] on link "Start Ixly Gratis Oefen Assessment" at bounding box center [285, 238] width 117 height 17
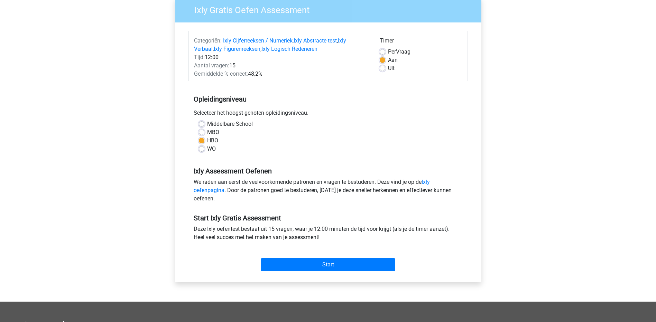
scroll to position [138, 0]
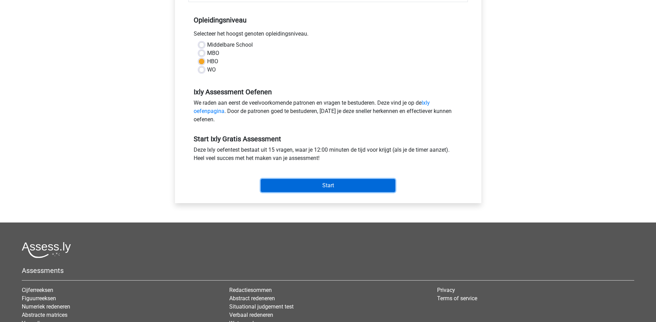
click at [338, 186] on input "Start" at bounding box center [328, 185] width 134 height 13
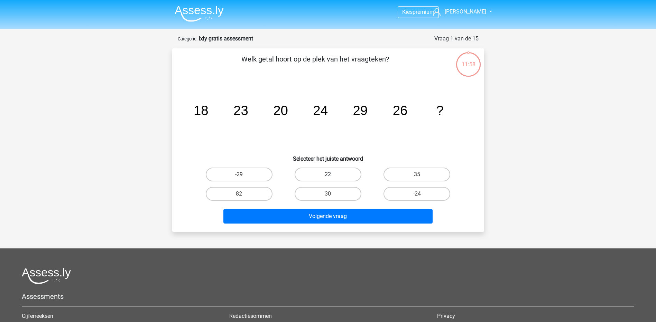
click at [332, 170] on label "22" at bounding box center [328, 175] width 67 height 14
click at [332, 175] on input "22" at bounding box center [330, 177] width 4 height 4
radio input "true"
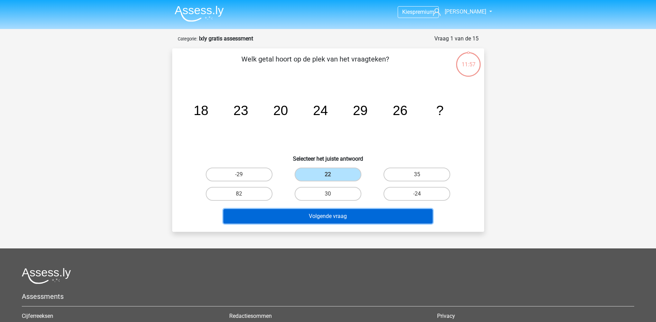
click at [337, 217] on button "Volgende vraag" at bounding box center [327, 216] width 209 height 15
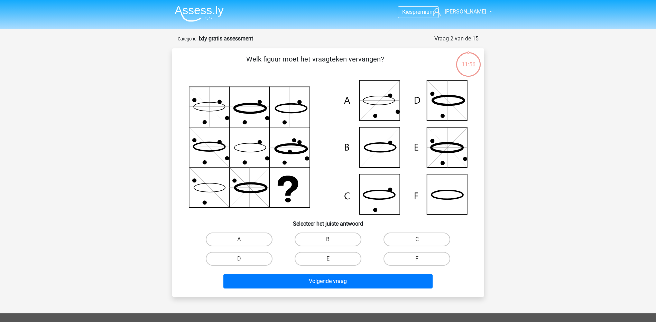
scroll to position [35, 0]
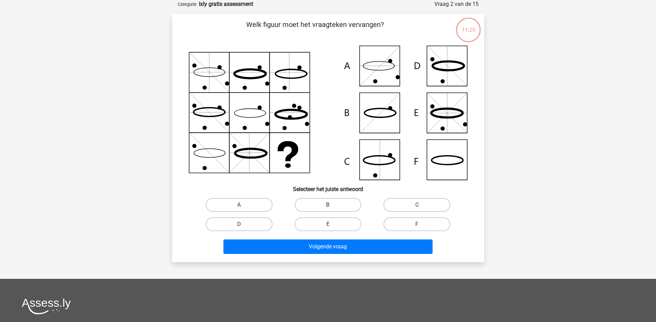
click at [343, 205] on label "B" at bounding box center [328, 205] width 67 height 14
click at [332, 205] on input "B" at bounding box center [330, 207] width 4 height 4
radio input "true"
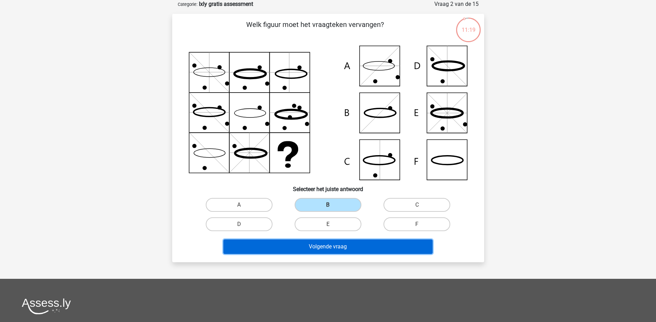
click at [335, 251] on button "Volgende vraag" at bounding box center [327, 247] width 209 height 15
